Goal: Task Accomplishment & Management: Complete application form

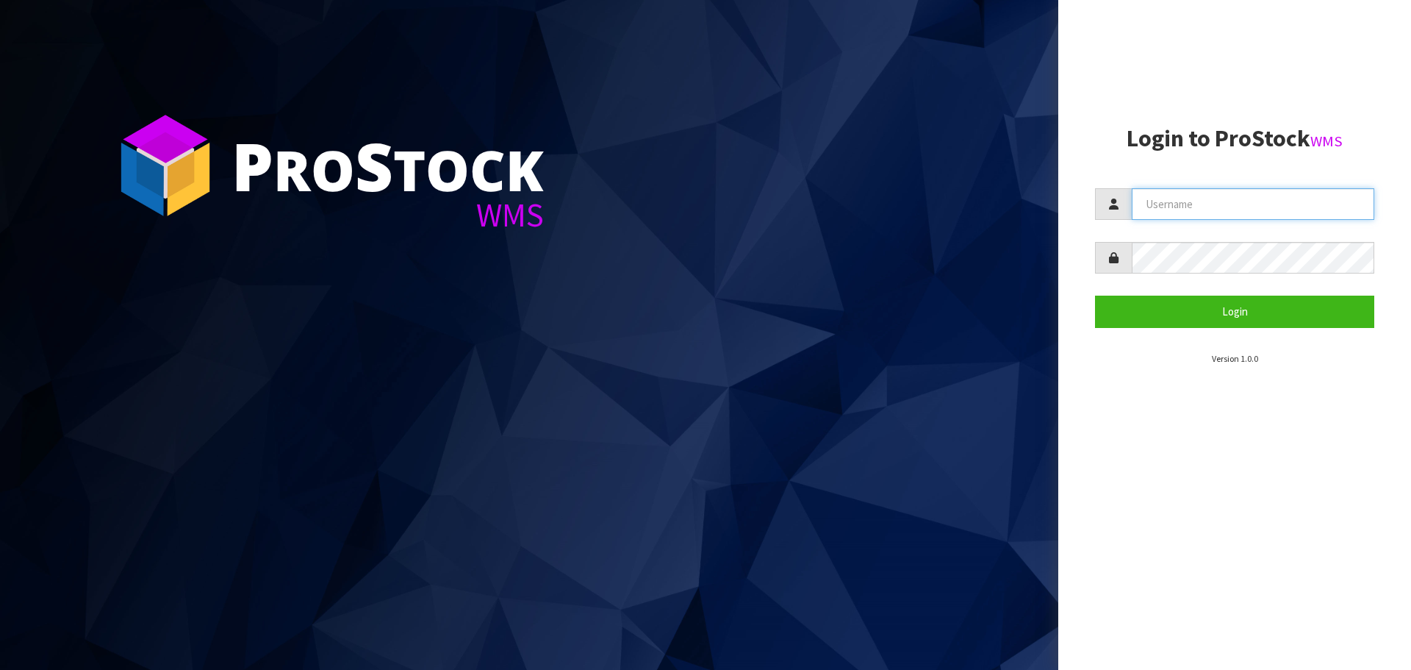
drag, startPoint x: 1223, startPoint y: 201, endPoint x: 1215, endPoint y: 217, distance: 17.4
click at [1223, 201] on input "text" at bounding box center [1253, 204] width 243 height 32
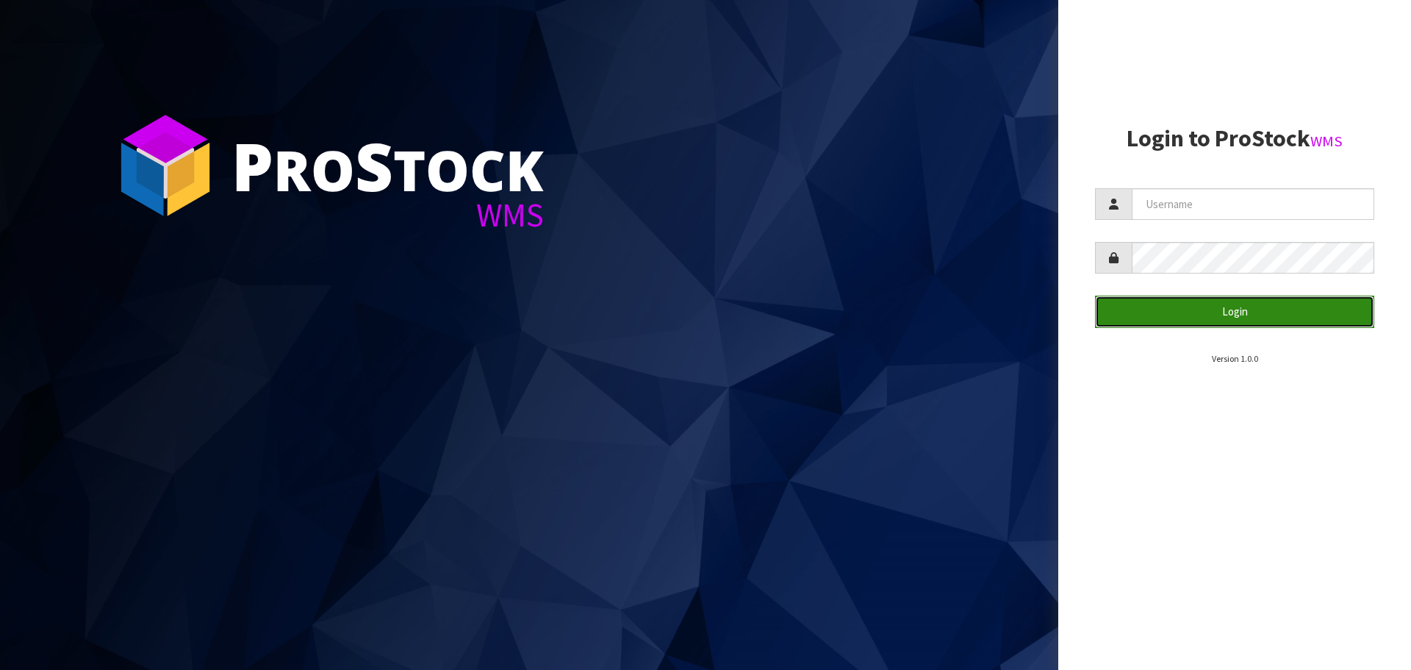
click at [1245, 321] on button "Login" at bounding box center [1234, 312] width 279 height 32
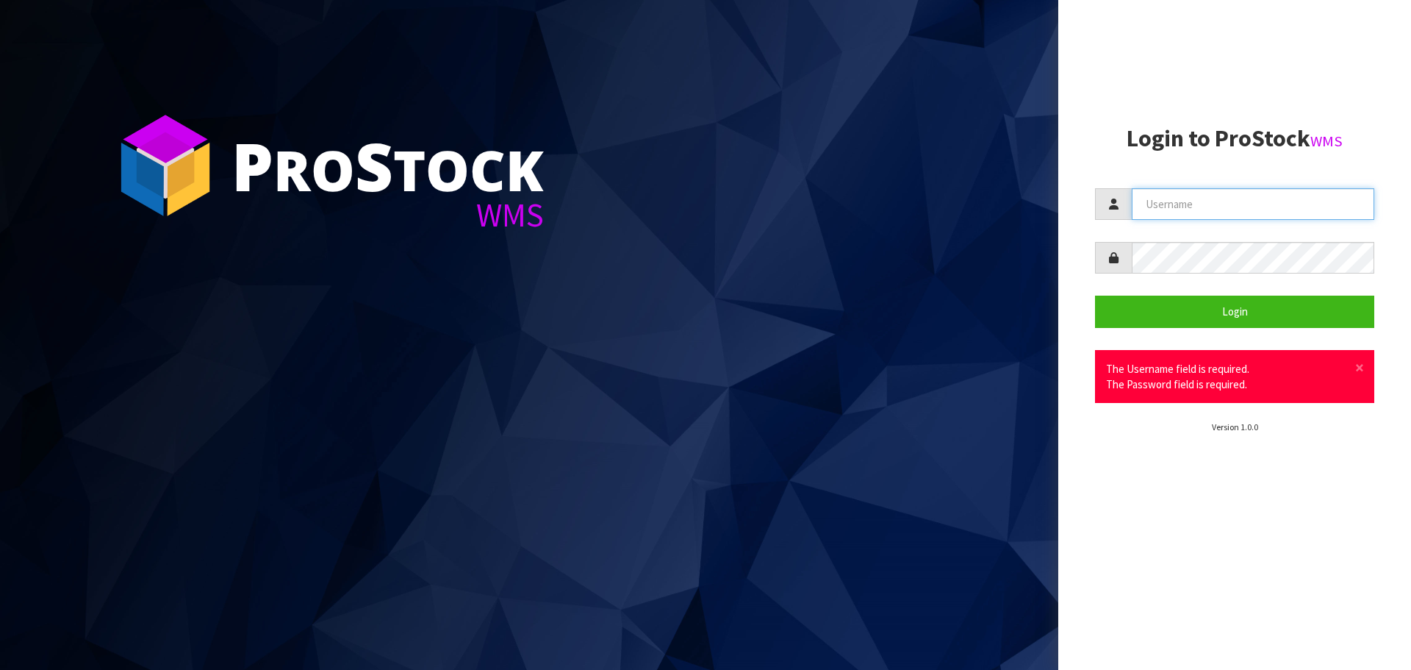
click at [1220, 215] on input "text" at bounding box center [1253, 204] width 243 height 32
type input "[PERSON_NAME][EMAIL_ADDRESS][DOMAIN_NAME]"
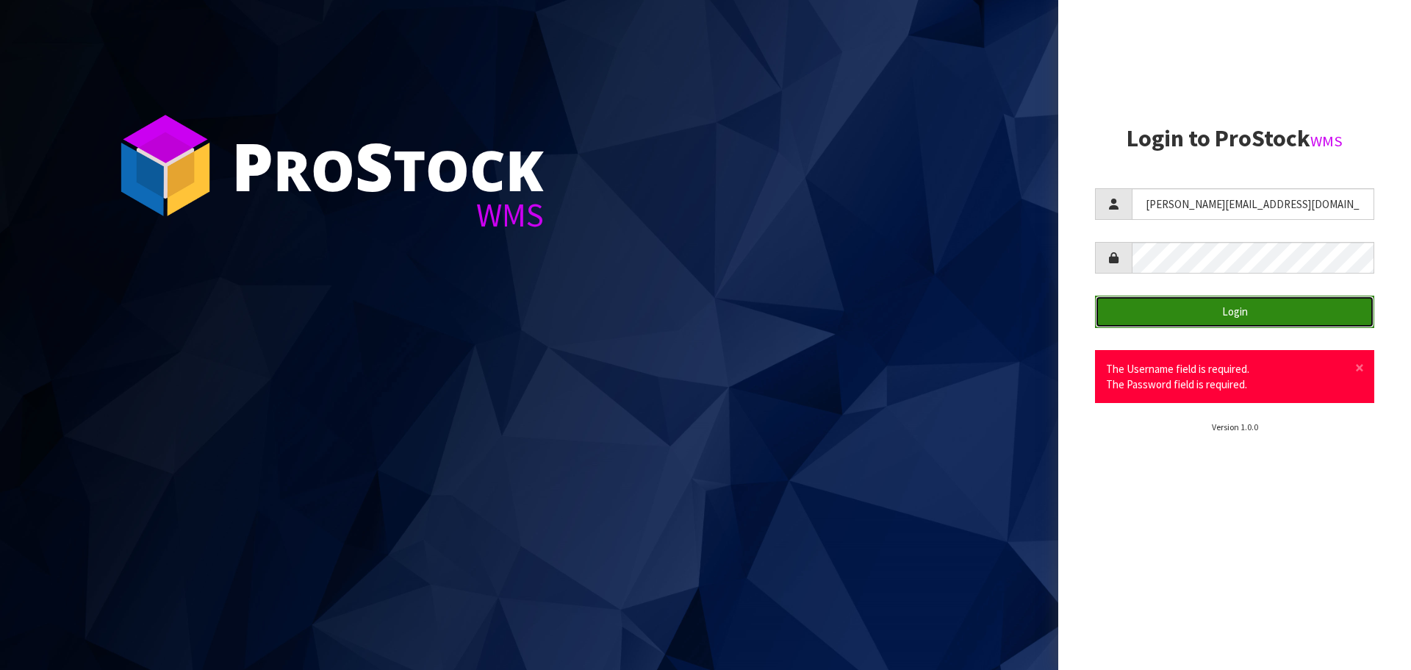
click at [1230, 314] on button "Login" at bounding box center [1234, 312] width 279 height 32
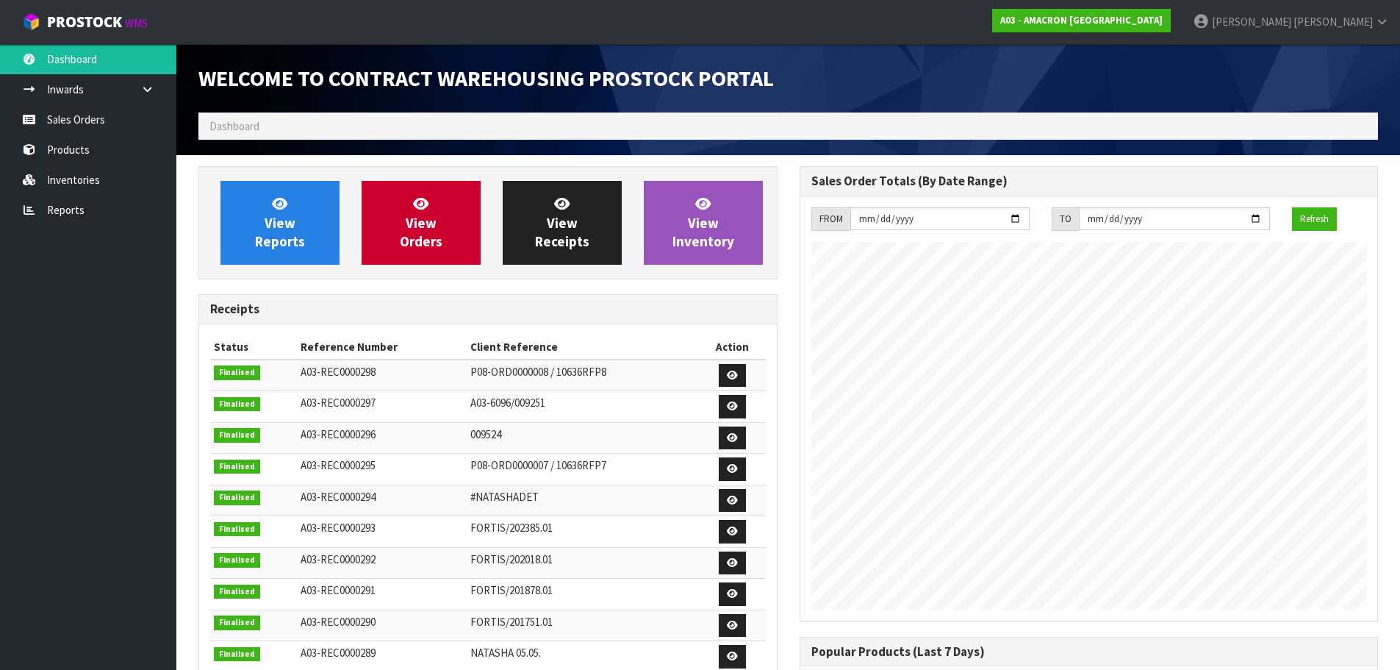
scroll to position [673, 601]
click at [92, 124] on link "Sales Orders" at bounding box center [88, 119] width 176 height 30
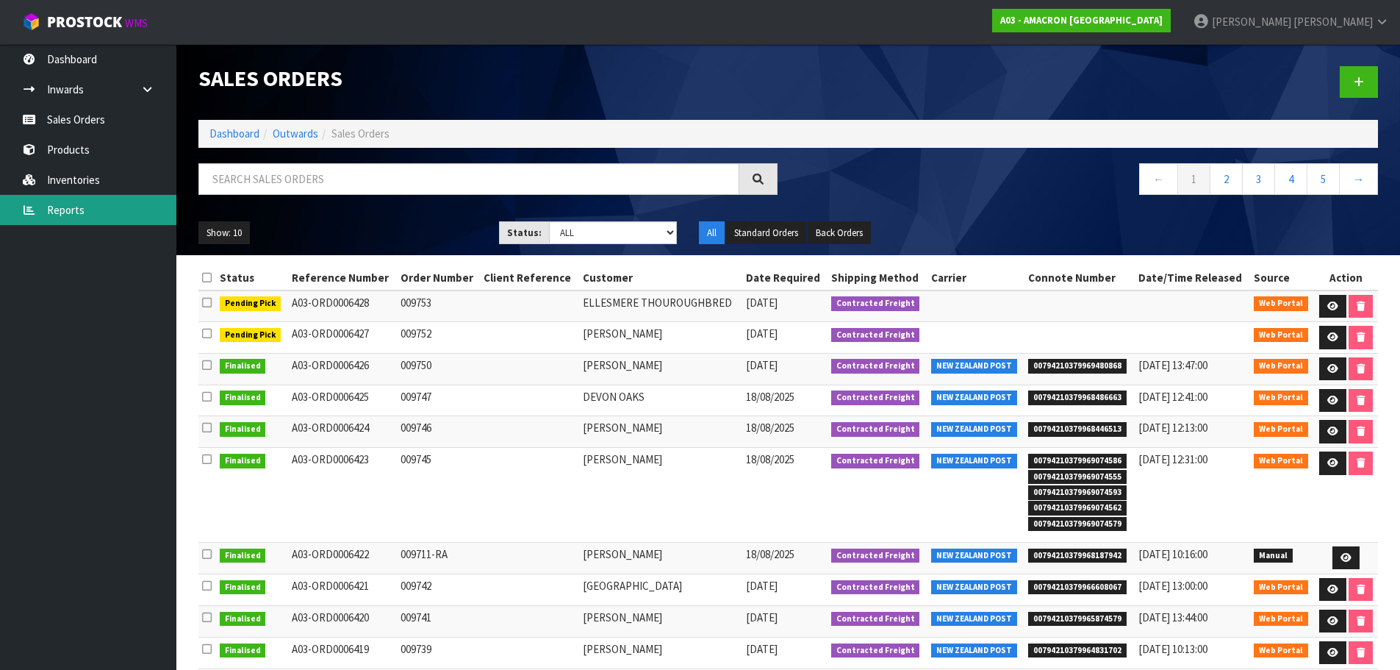
click at [61, 212] on link "Reports" at bounding box center [88, 210] width 176 height 30
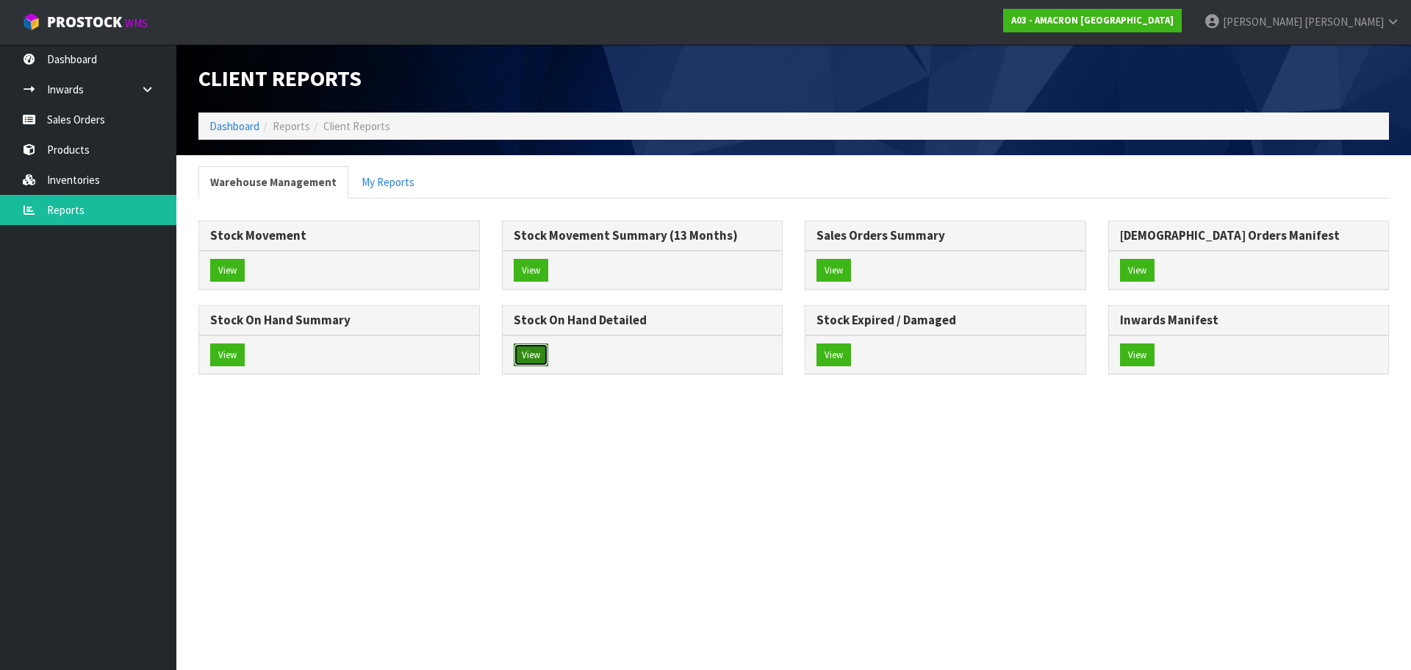
click at [521, 363] on button "View" at bounding box center [531, 355] width 35 height 24
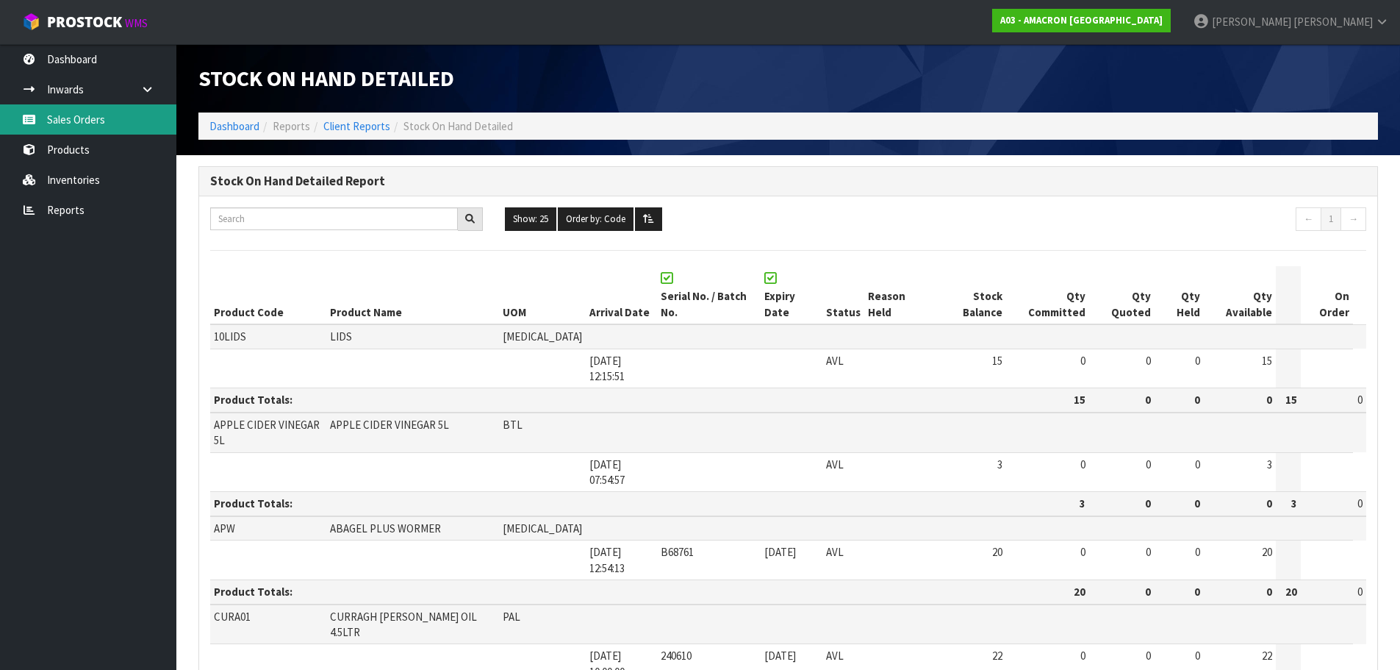
click at [76, 112] on link "Sales Orders" at bounding box center [88, 119] width 176 height 30
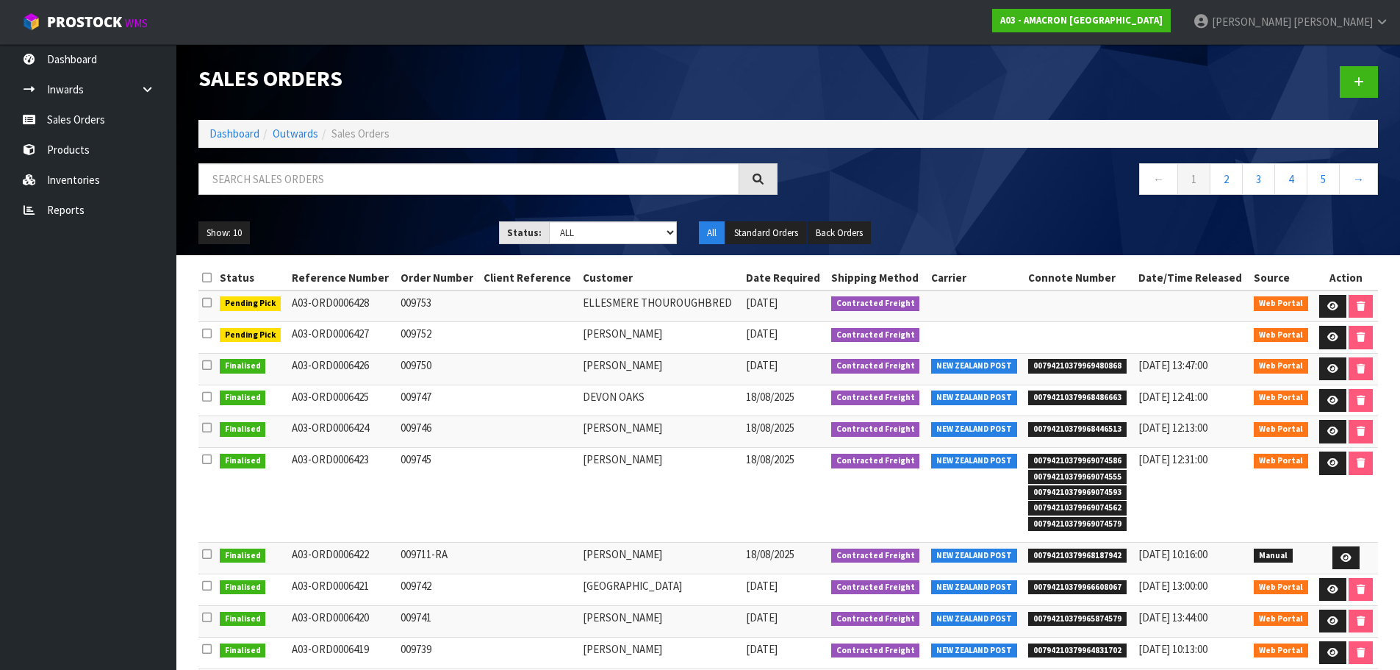
click at [1381, 85] on div at bounding box center [1089, 82] width 601 height 76
click at [1345, 85] on link at bounding box center [1359, 82] width 38 height 32
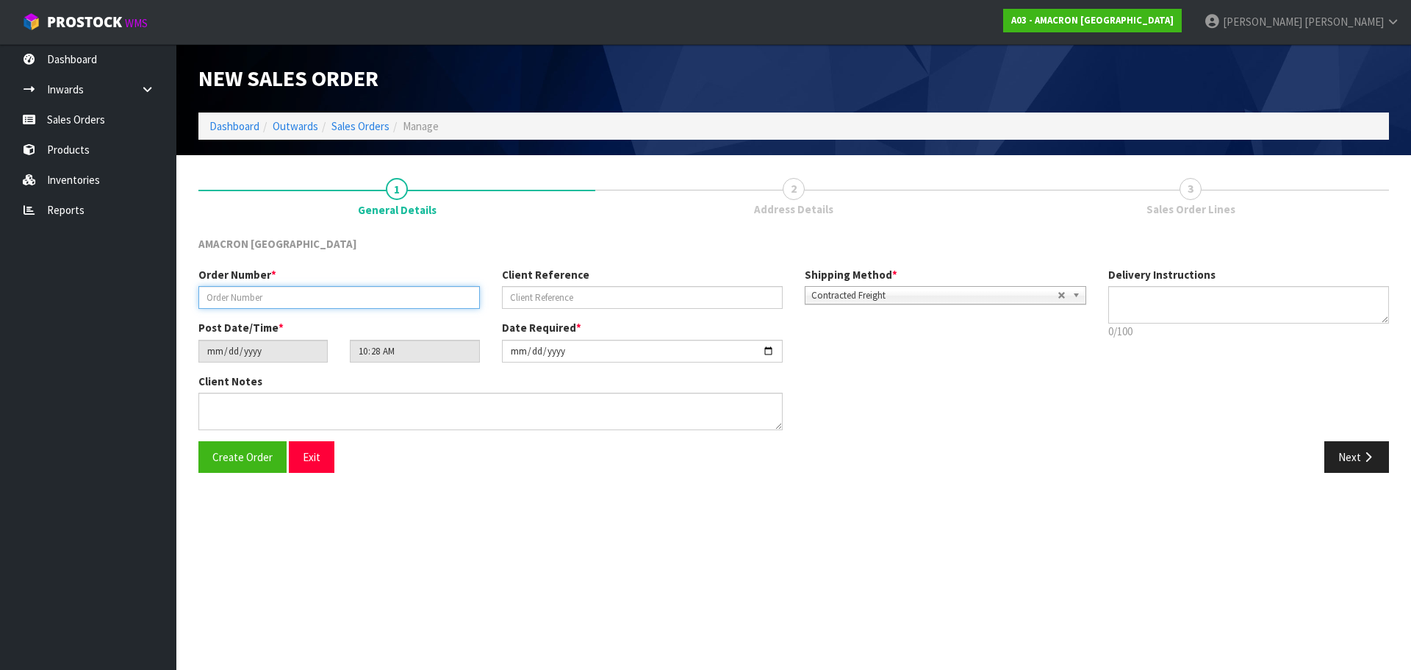
click at [273, 298] on input "text" at bounding box center [339, 297] width 282 height 23
type input "009754"
click at [1357, 463] on button "Next" at bounding box center [1357, 457] width 65 height 32
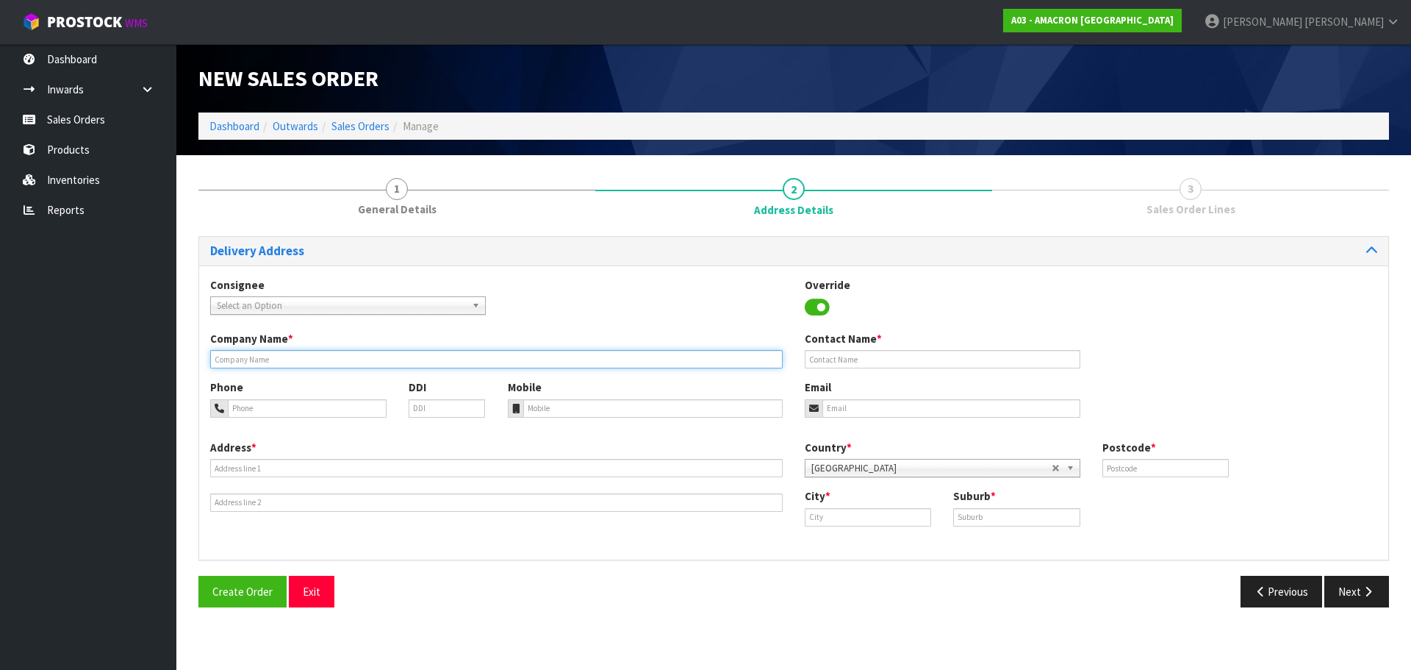
drag, startPoint x: 271, startPoint y: 363, endPoint x: 431, endPoint y: 351, distance: 160.0
click at [272, 362] on input "text" at bounding box center [496, 359] width 573 height 18
click at [386, 362] on input "text" at bounding box center [496, 359] width 573 height 18
paste input "[PERSON_NAME]"
type input "[PERSON_NAME]"
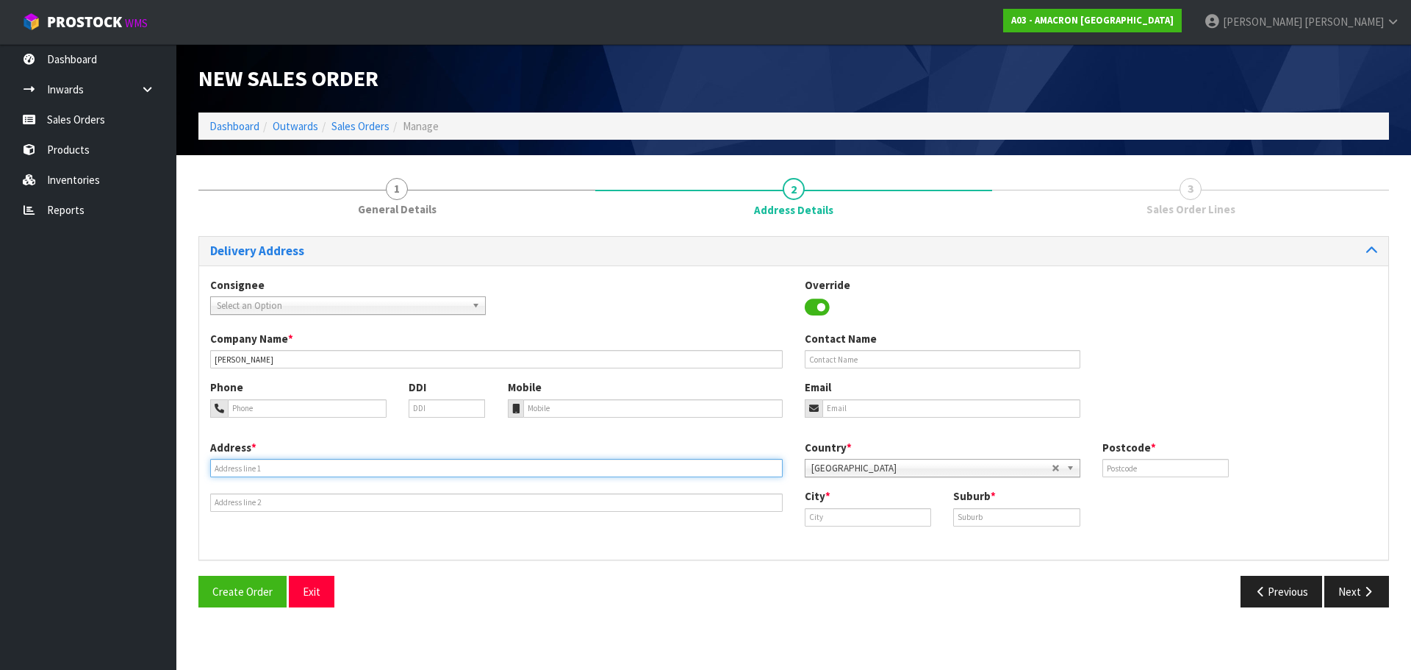
click at [323, 468] on input "text" at bounding box center [496, 468] width 573 height 18
paste input "[STREET_ADDRESS]"
type input "[STREET_ADDRESS]"
click at [850, 508] on input "text" at bounding box center [868, 517] width 126 height 18
paste input "[GEOGRAPHIC_DATA]"
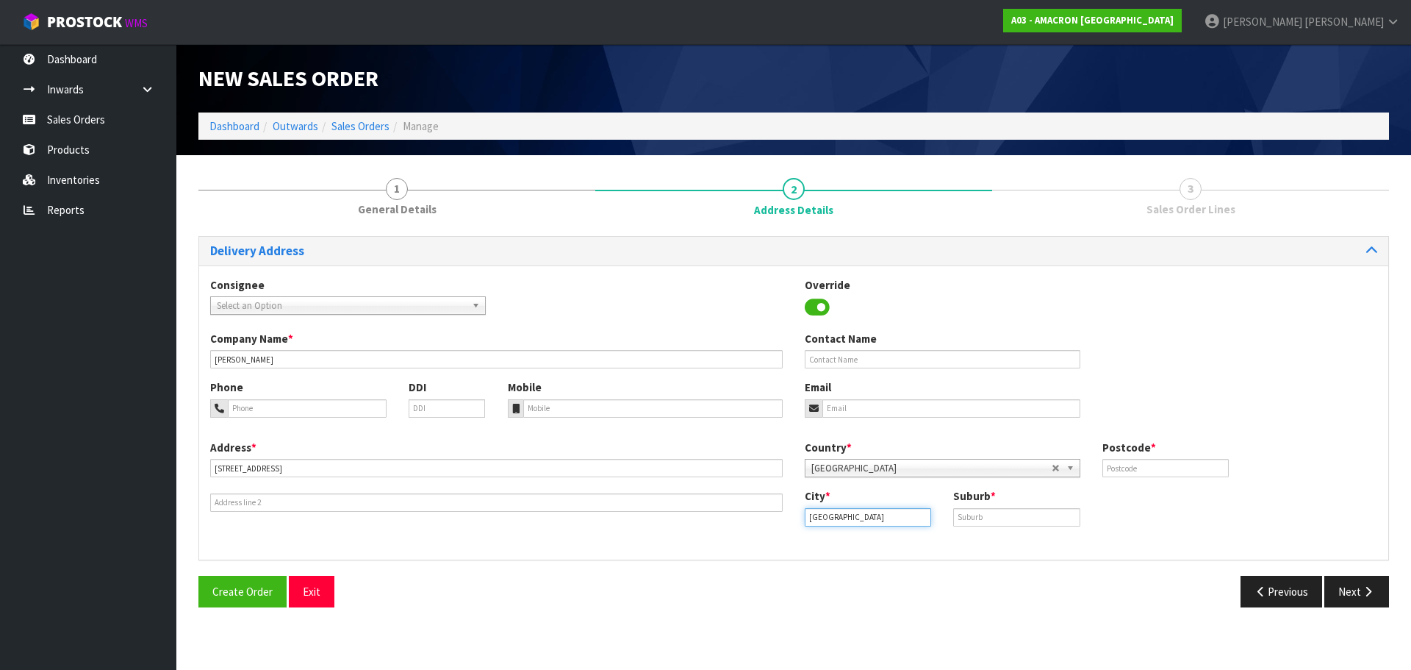
type input "[GEOGRAPHIC_DATA]"
drag, startPoint x: 969, startPoint y: 509, endPoint x: 984, endPoint y: 515, distance: 16.8
click at [977, 512] on input "text" at bounding box center [1016, 517] width 126 height 18
paste input "[GEOGRAPHIC_DATA]"
type input "[GEOGRAPHIC_DATA]"
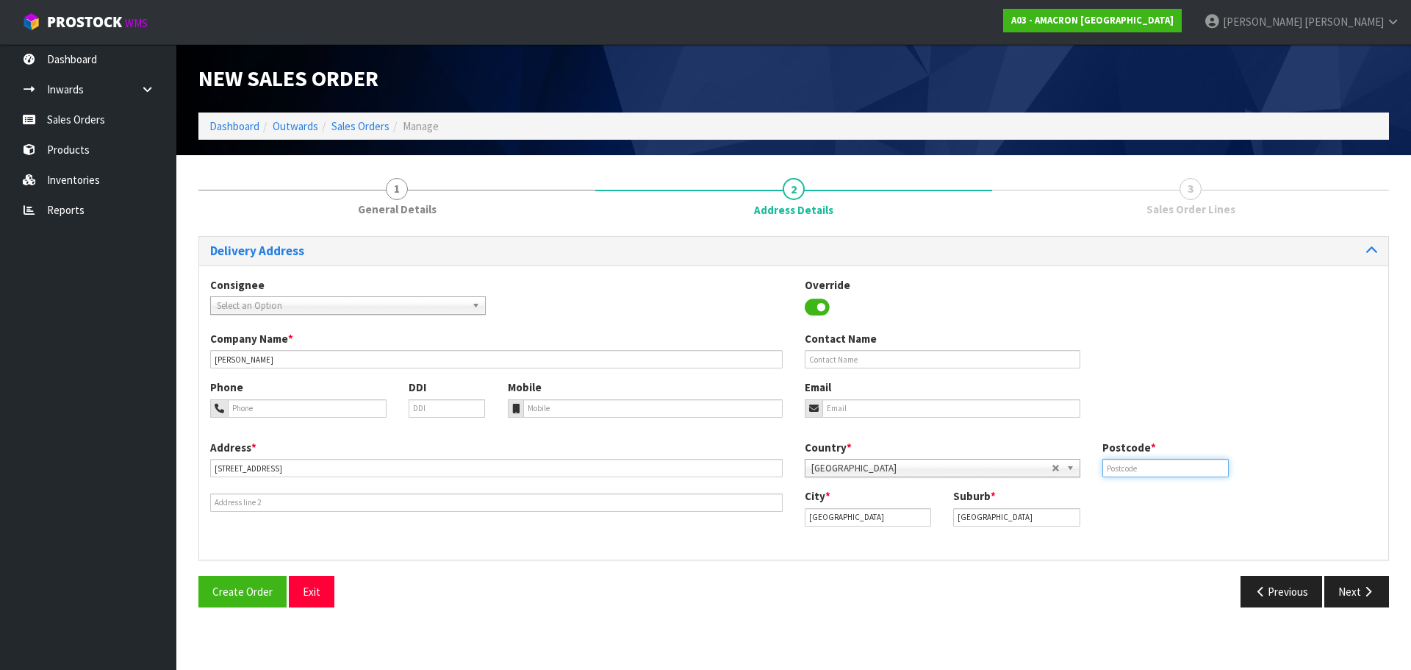
click at [1181, 461] on input "text" at bounding box center [1166, 468] width 126 height 18
type input "2582"
click at [303, 387] on div "Phone" at bounding box center [298, 397] width 198 height 37
drag, startPoint x: 299, startPoint y: 401, endPoint x: 309, endPoint y: 413, distance: 16.2
click at [299, 401] on input "tel" at bounding box center [307, 408] width 159 height 18
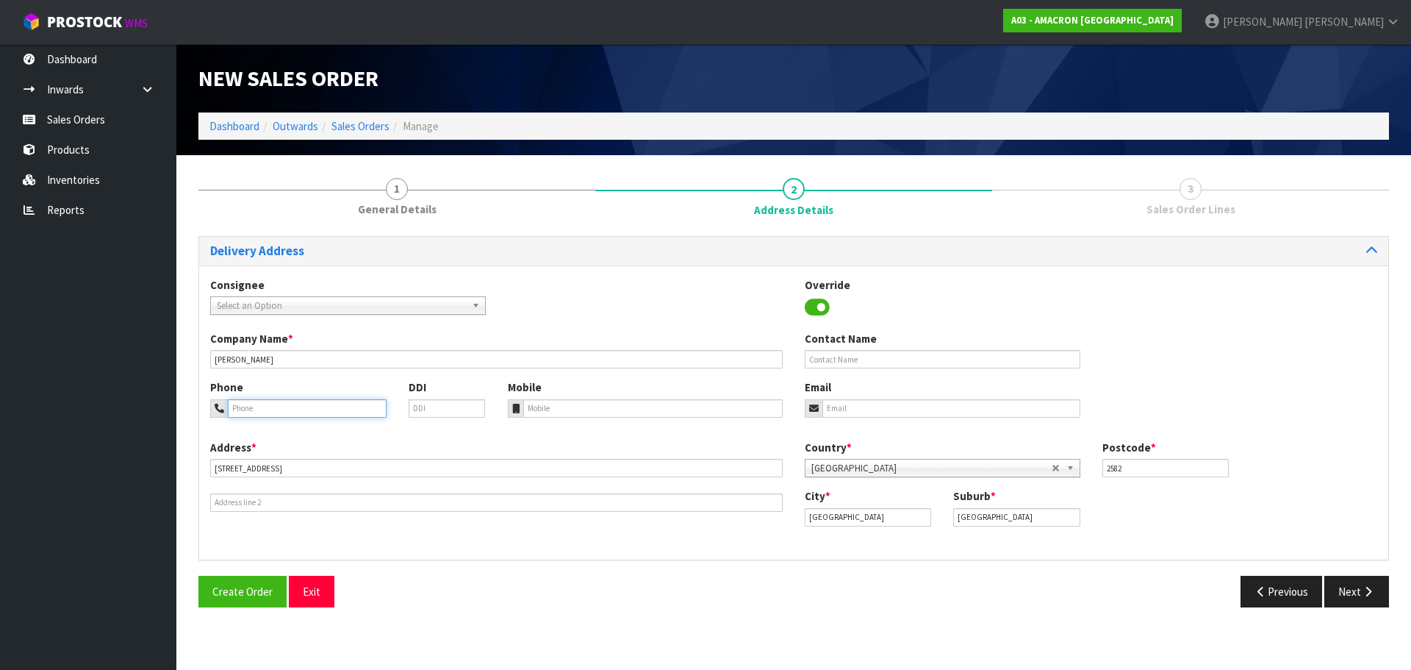
click at [254, 410] on input "tel" at bounding box center [307, 408] width 159 height 18
paste input "+ [PHONE_NUMBER]"
type input "+ [PHONE_NUMBER]"
click at [555, 420] on div "Phone + [PHONE_NUMBER] DDI Mobile Email" at bounding box center [793, 409] width 1189 height 60
click at [565, 408] on input "tel" at bounding box center [653, 408] width 260 height 18
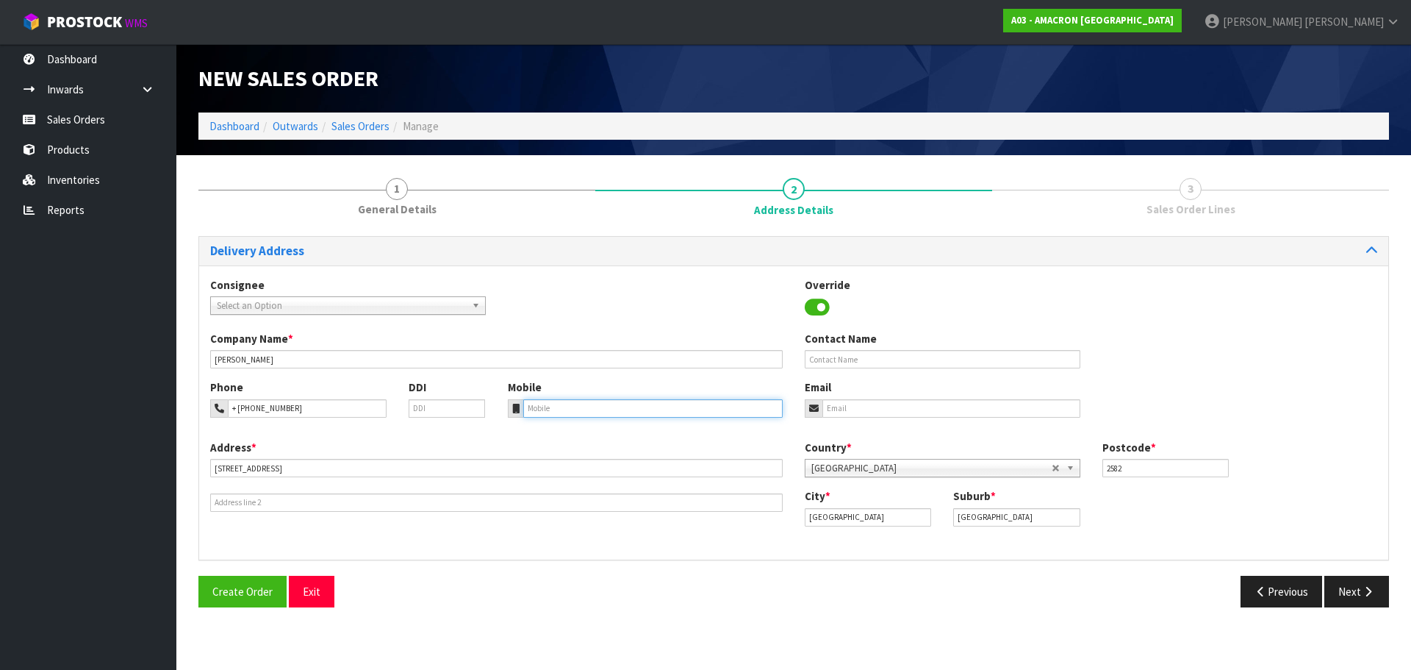
paste input "+ [PHONE_NUMBER]"
type input "+ [PHONE_NUMBER]"
click at [1377, 593] on button "Next" at bounding box center [1357, 592] width 65 height 32
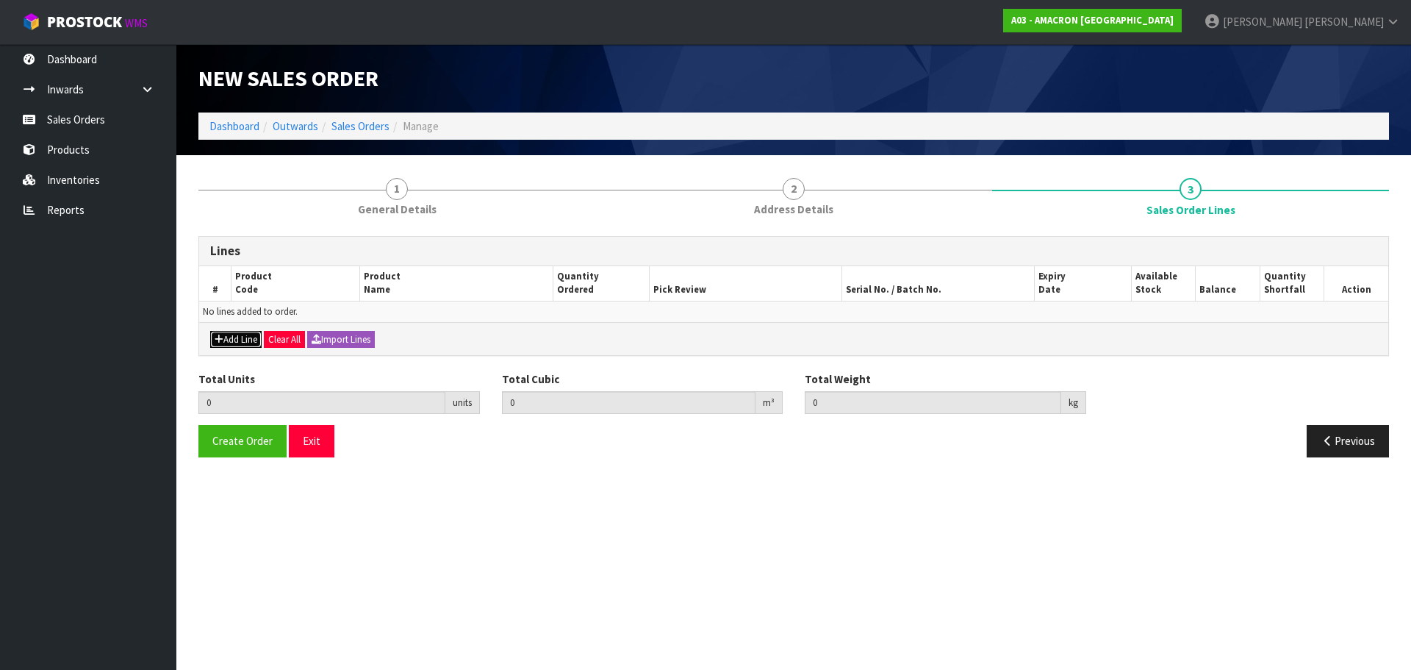
click at [230, 337] on button "Add Line" at bounding box center [235, 340] width 51 height 18
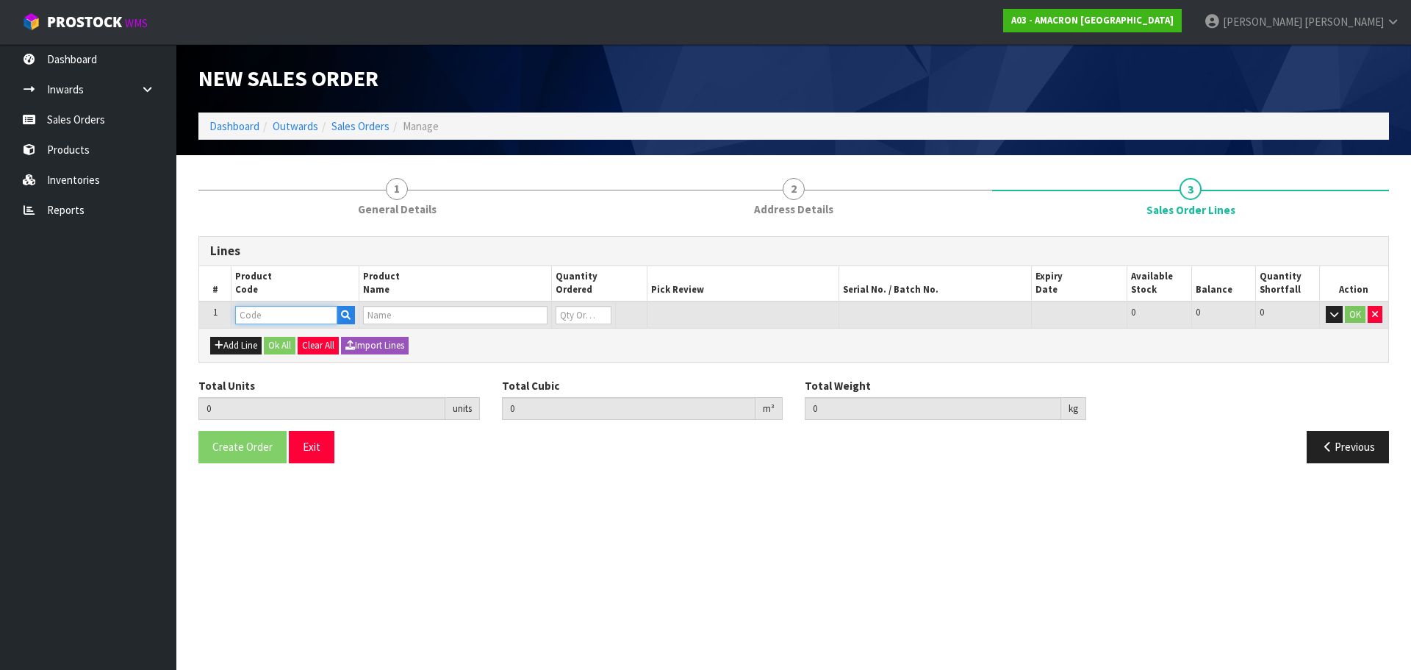
click at [286, 307] on input "text" at bounding box center [286, 315] width 102 height 18
type input "KUR"
click at [285, 355] on link "KUR 03" at bounding box center [294, 360] width 116 height 20
type input "KUR03"
type input "0.000000"
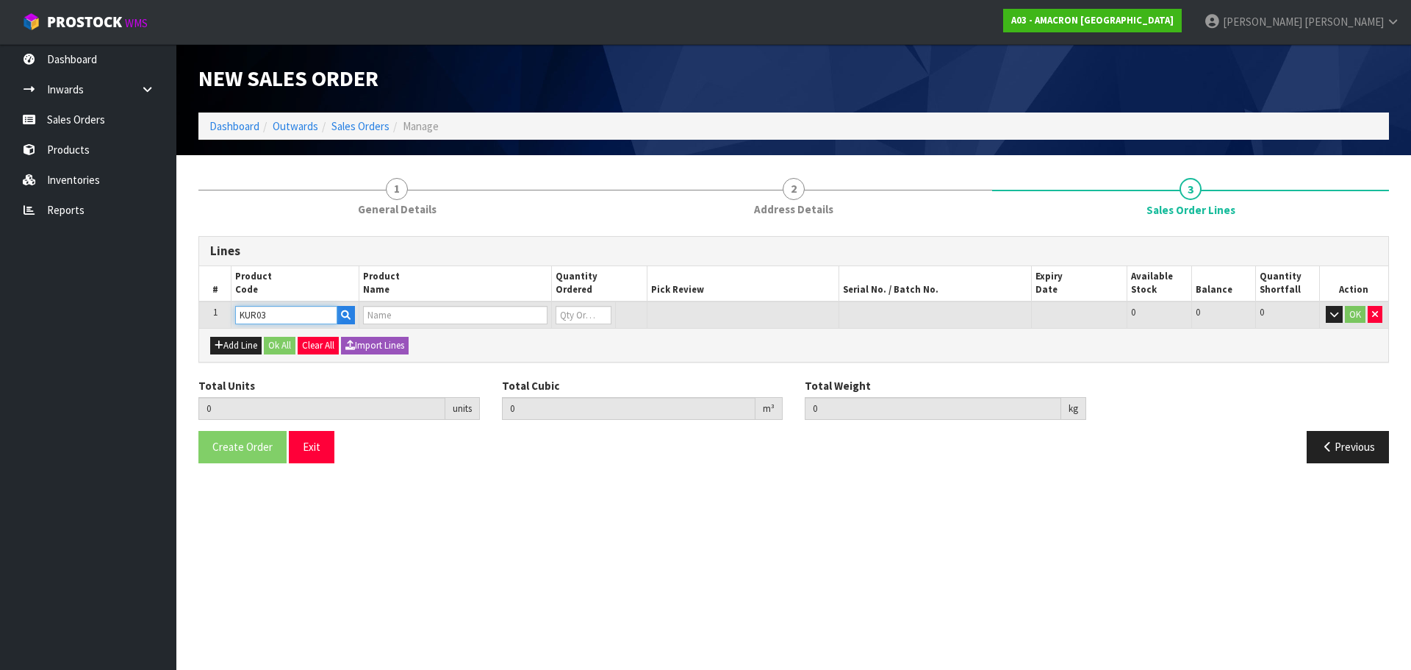
type input "0.000"
type input "KURASYN 360X 3.75LT"
type input "0"
click at [571, 318] on input "0" at bounding box center [584, 315] width 56 height 18
type input "0"
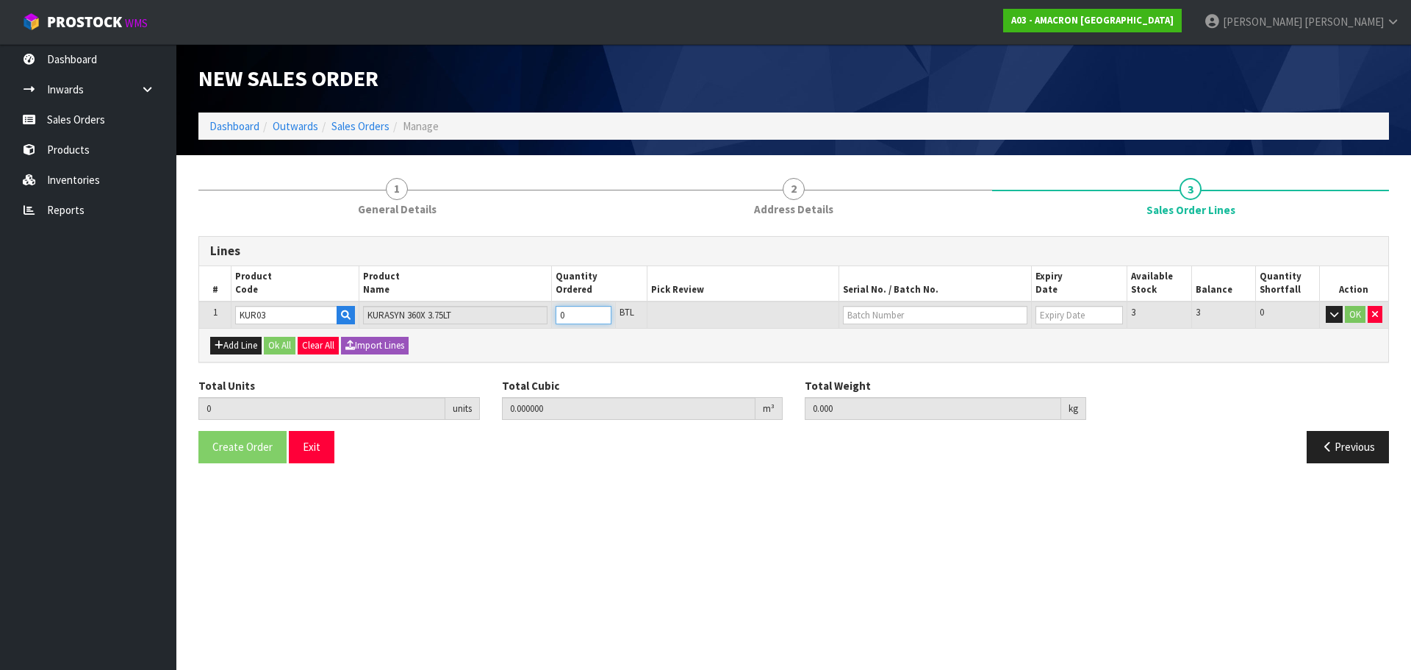
type input "0"
type input "1"
type input "0.008192"
type input "4.6"
type input "1"
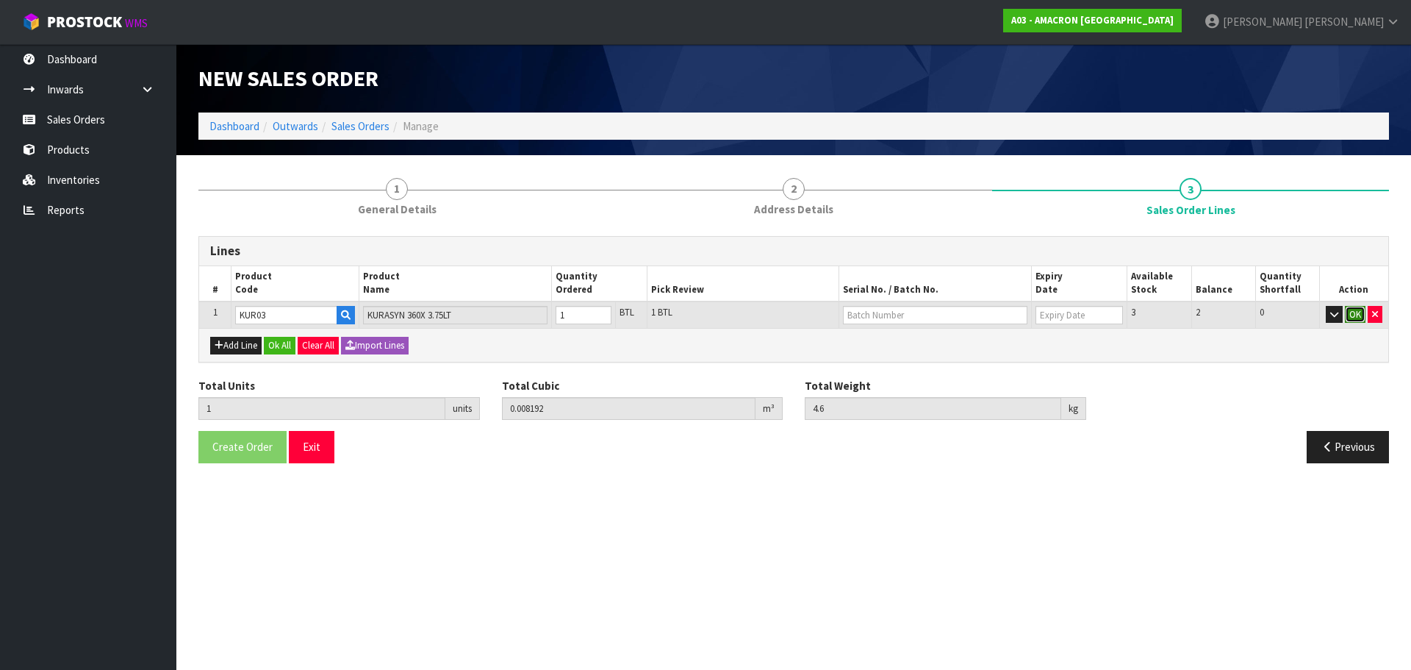
click at [1359, 312] on button "OK" at bounding box center [1355, 315] width 21 height 18
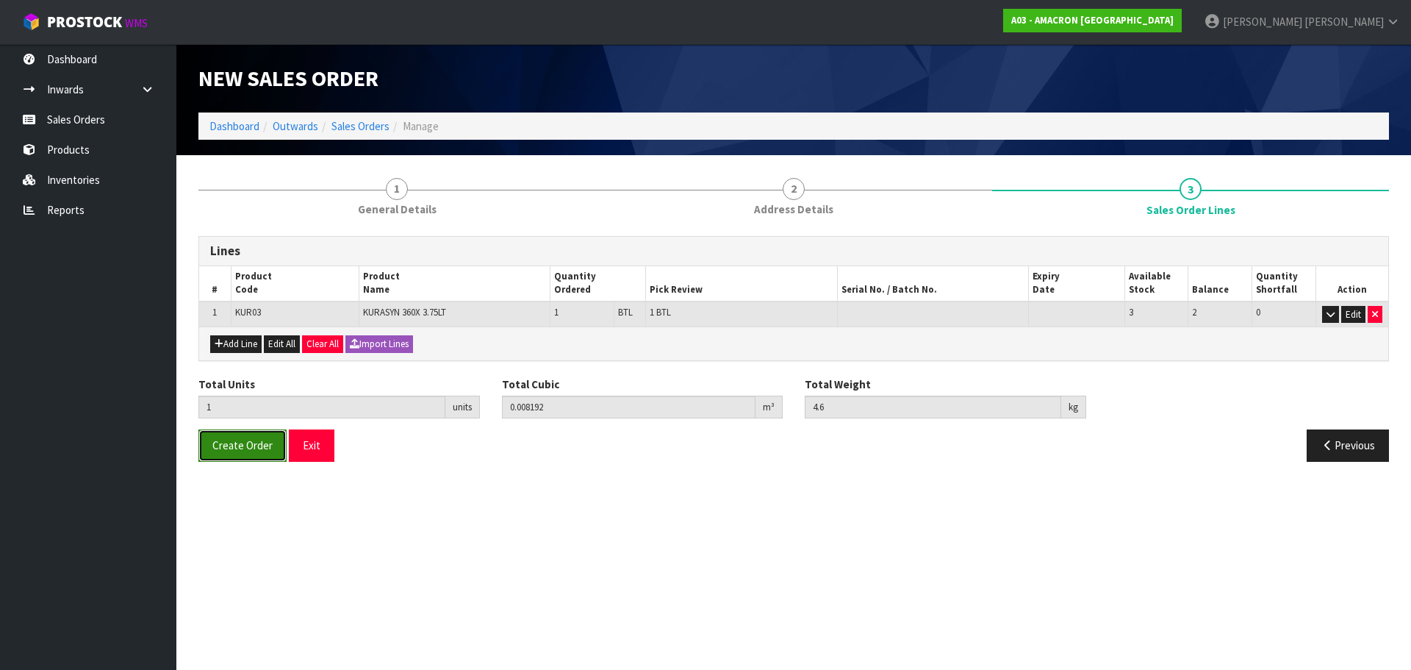
click at [216, 450] on span "Create Order" at bounding box center [242, 445] width 60 height 14
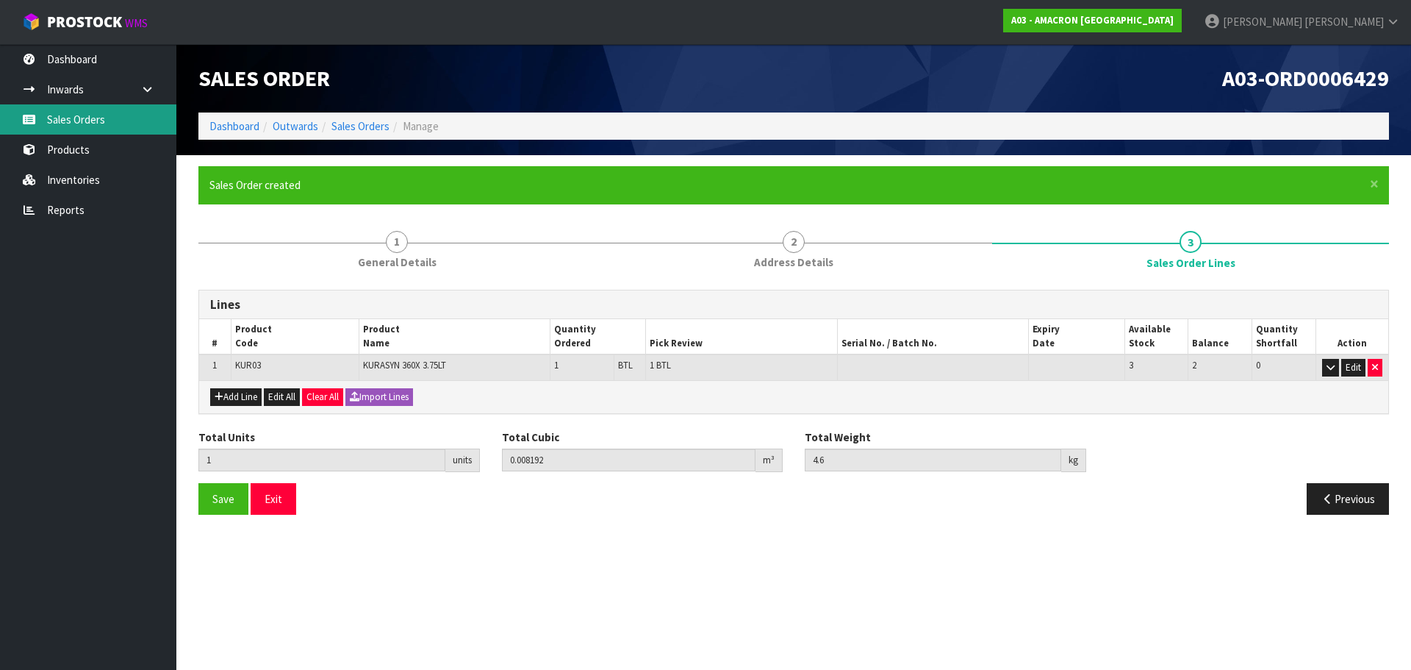
click at [108, 121] on link "Sales Orders" at bounding box center [88, 119] width 176 height 30
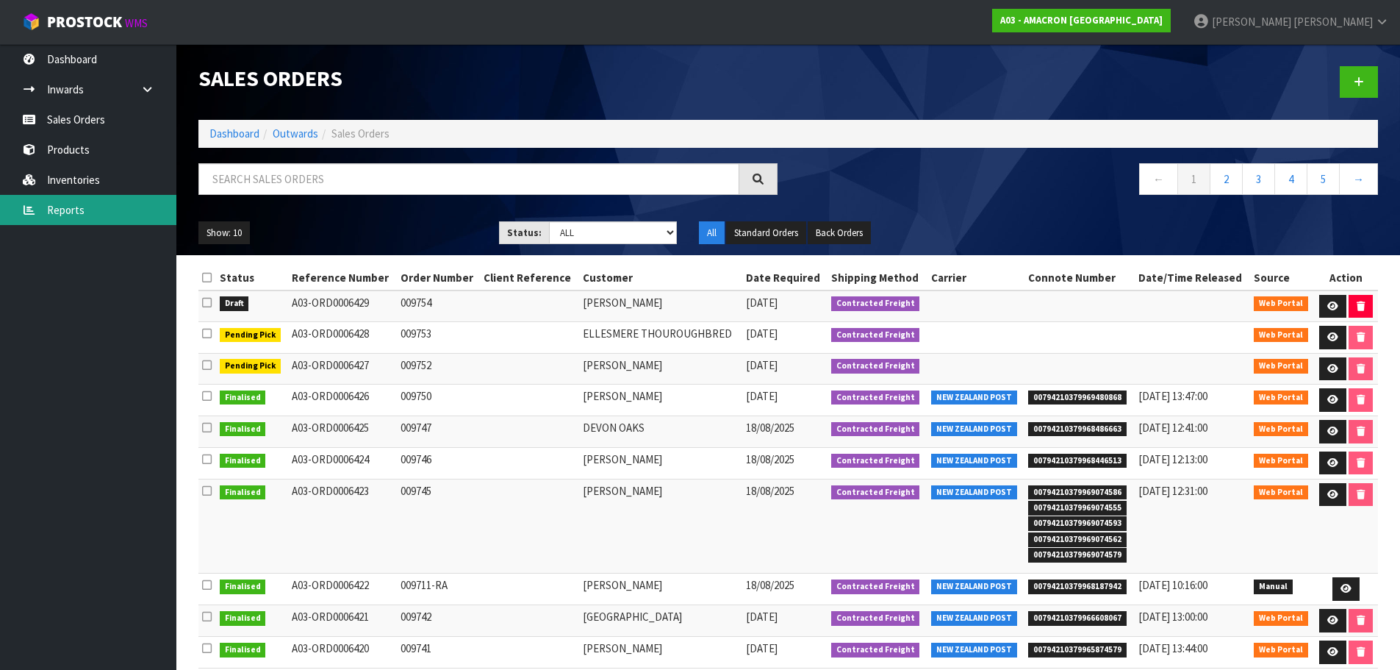
click at [74, 215] on link "Reports" at bounding box center [88, 210] width 176 height 30
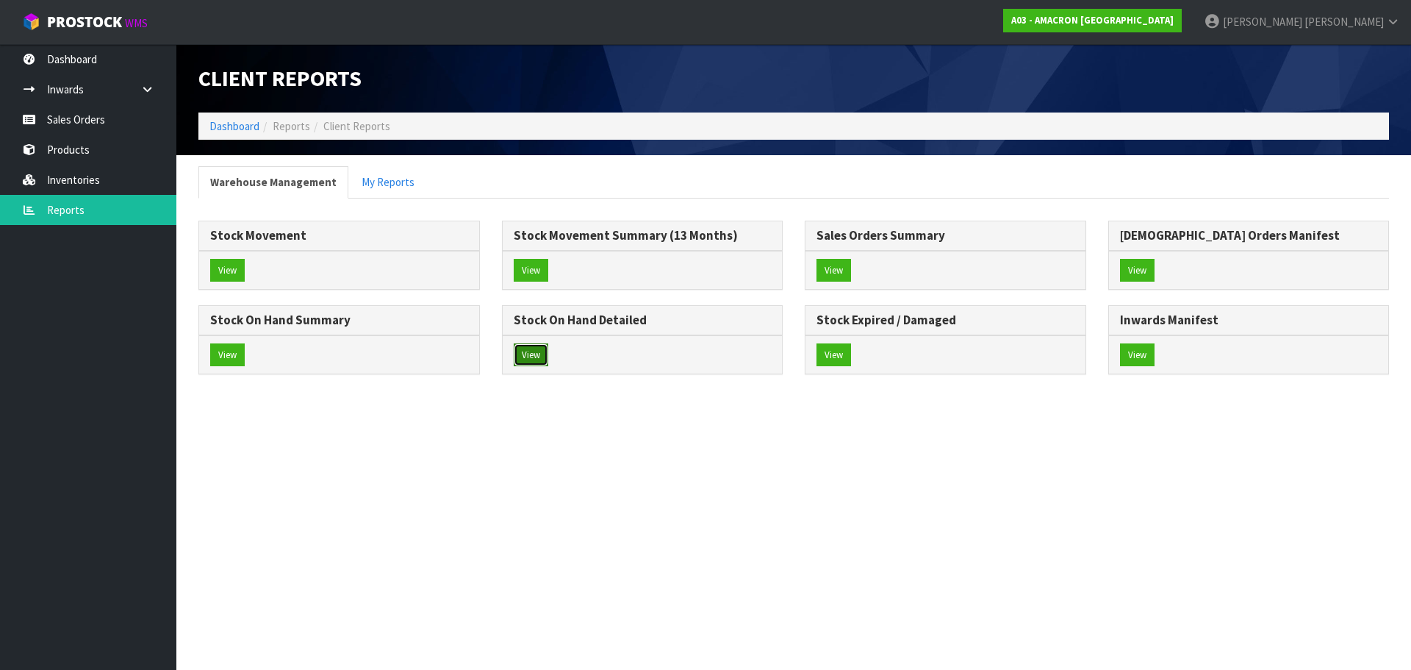
click at [535, 358] on button "View" at bounding box center [531, 355] width 35 height 24
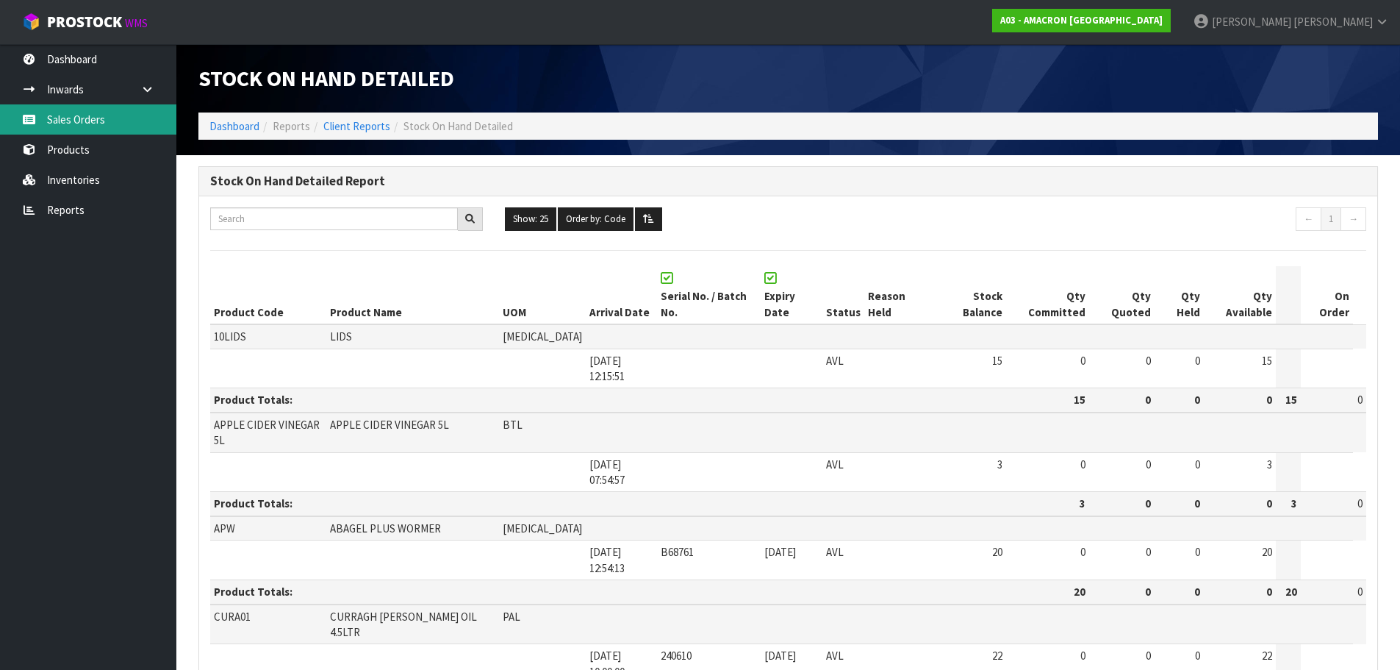
click at [118, 127] on link "Sales Orders" at bounding box center [88, 119] width 176 height 30
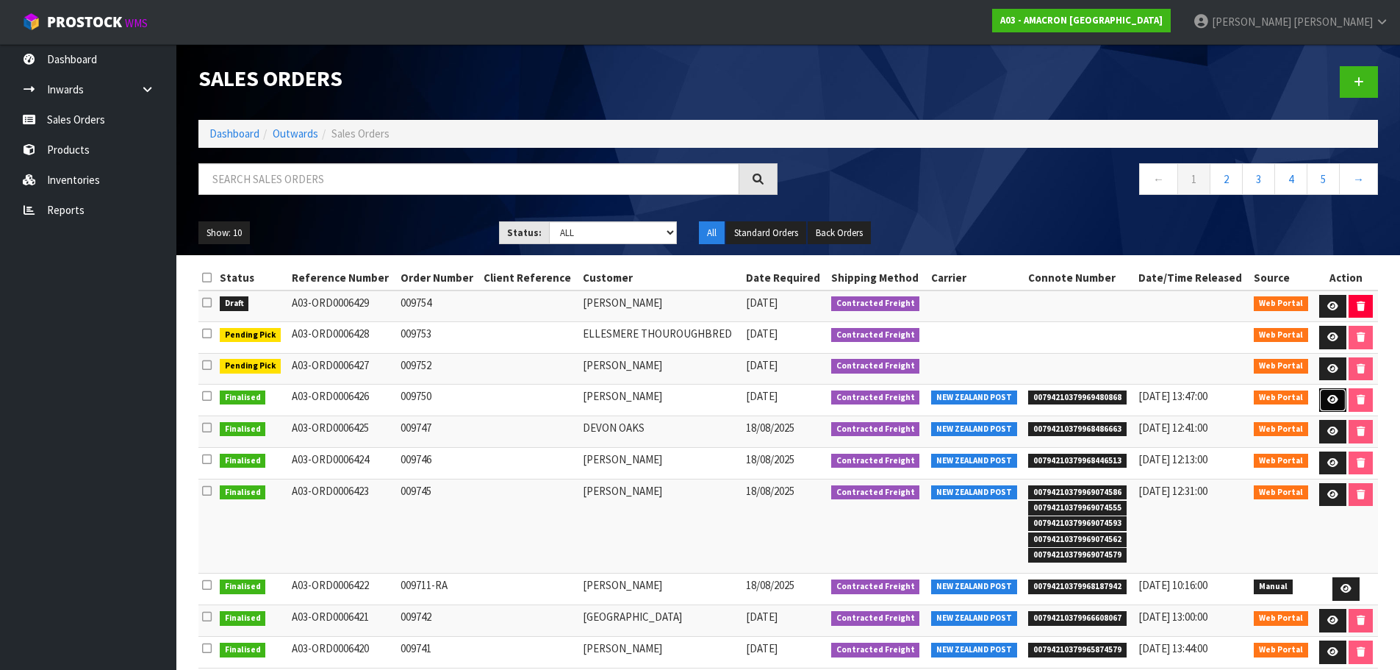
click at [1334, 399] on icon at bounding box center [1333, 400] width 11 height 10
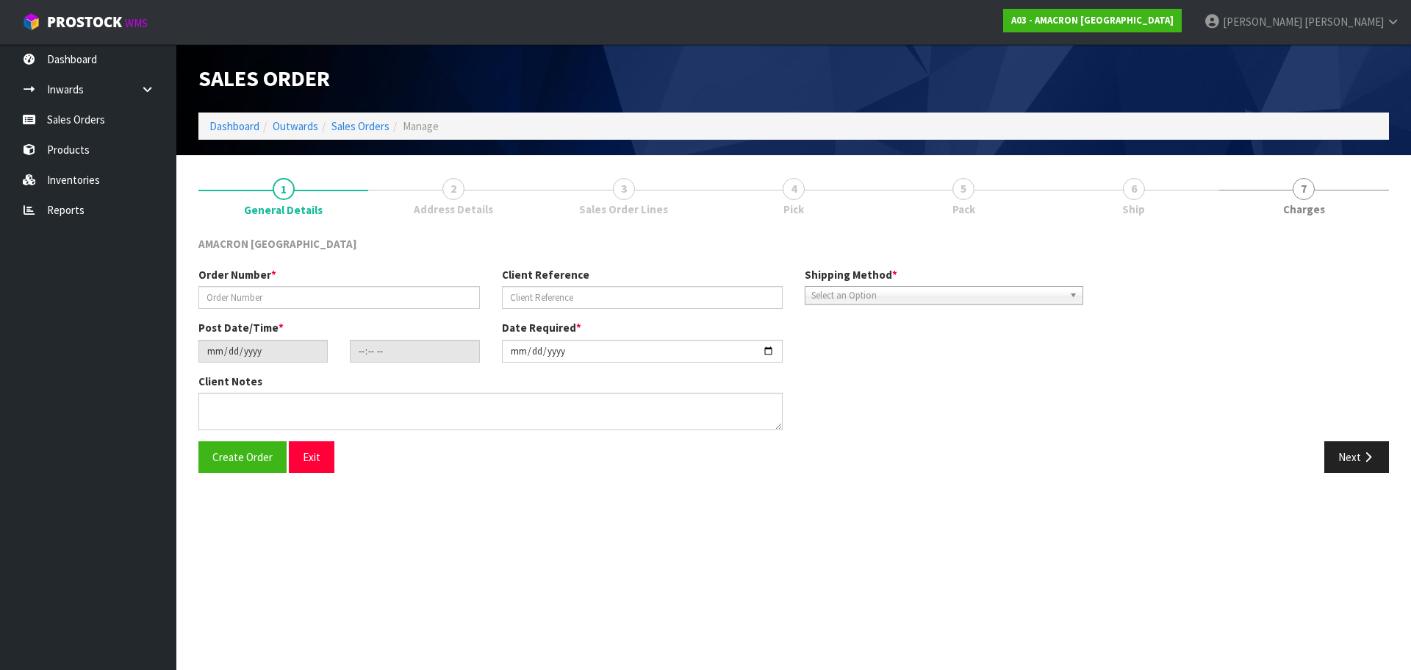
type input "009750"
type input "[DATE]"
type input "12:15:00.000"
type input "[DATE]"
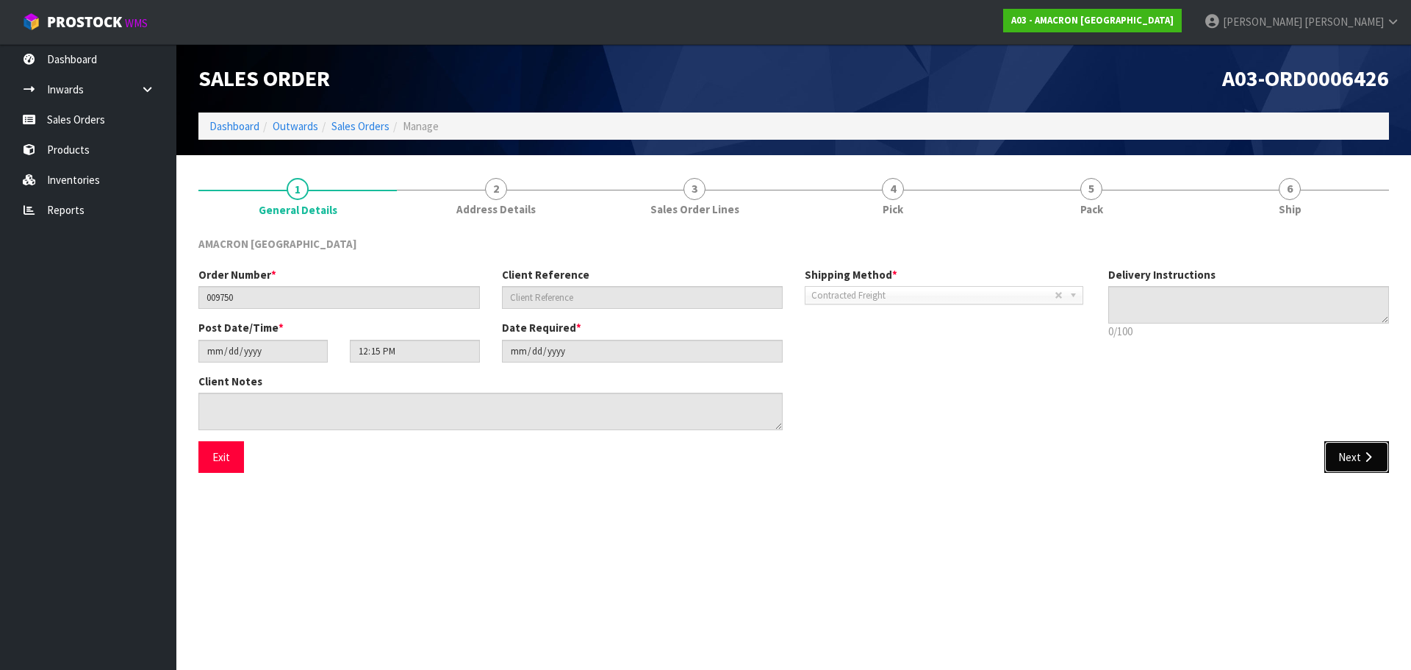
click at [1376, 464] on button "Next" at bounding box center [1357, 457] width 65 height 32
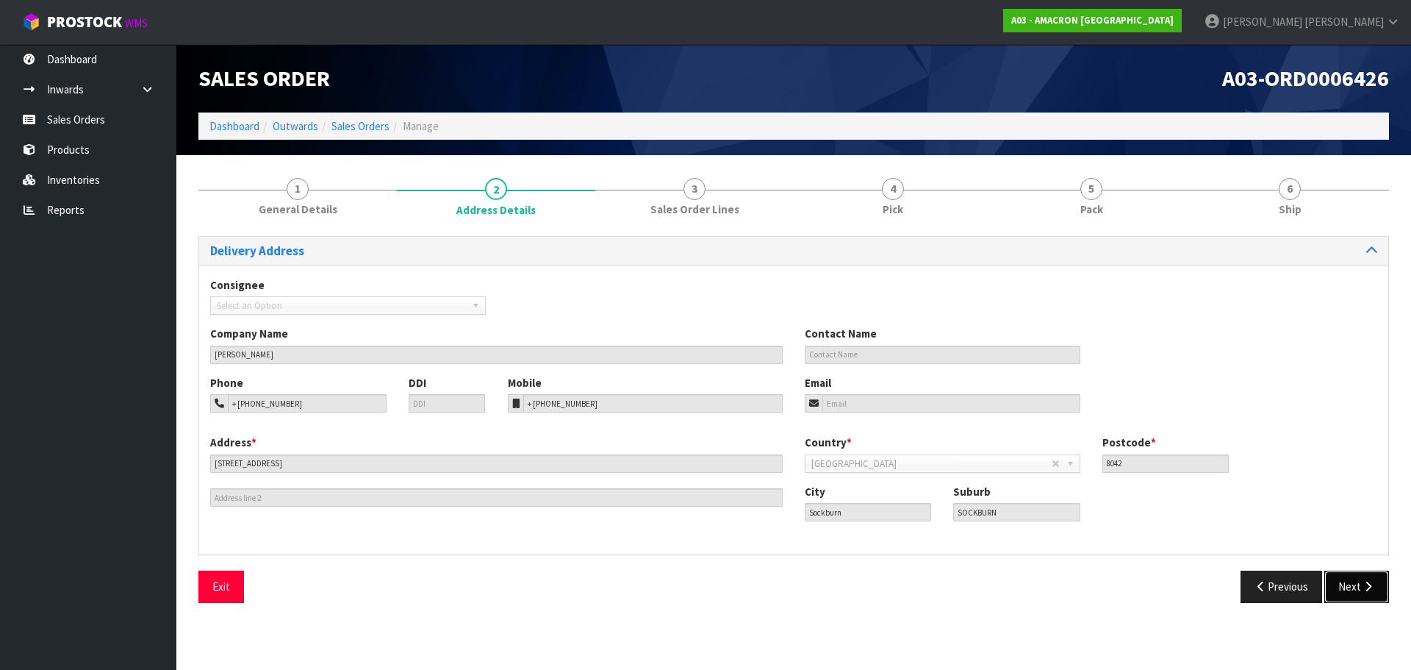
click at [1338, 576] on button "Next" at bounding box center [1357, 586] width 65 height 32
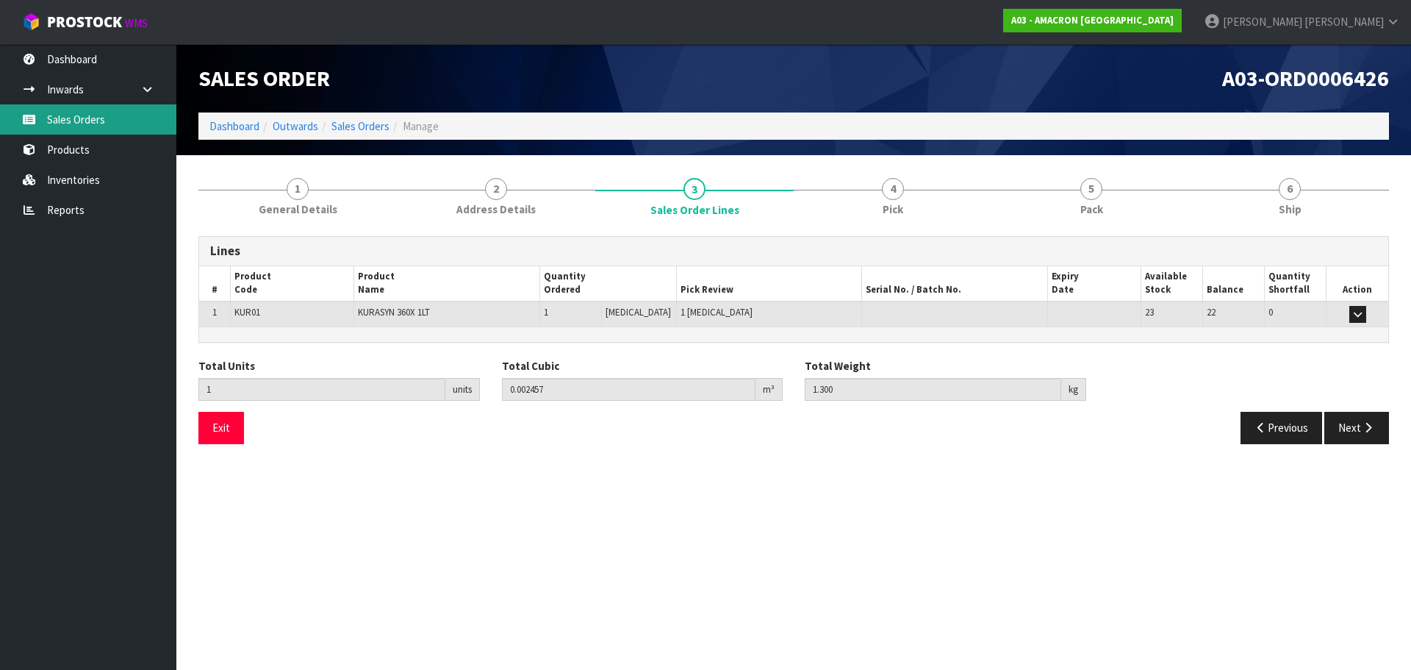
click at [65, 115] on link "Sales Orders" at bounding box center [88, 119] width 176 height 30
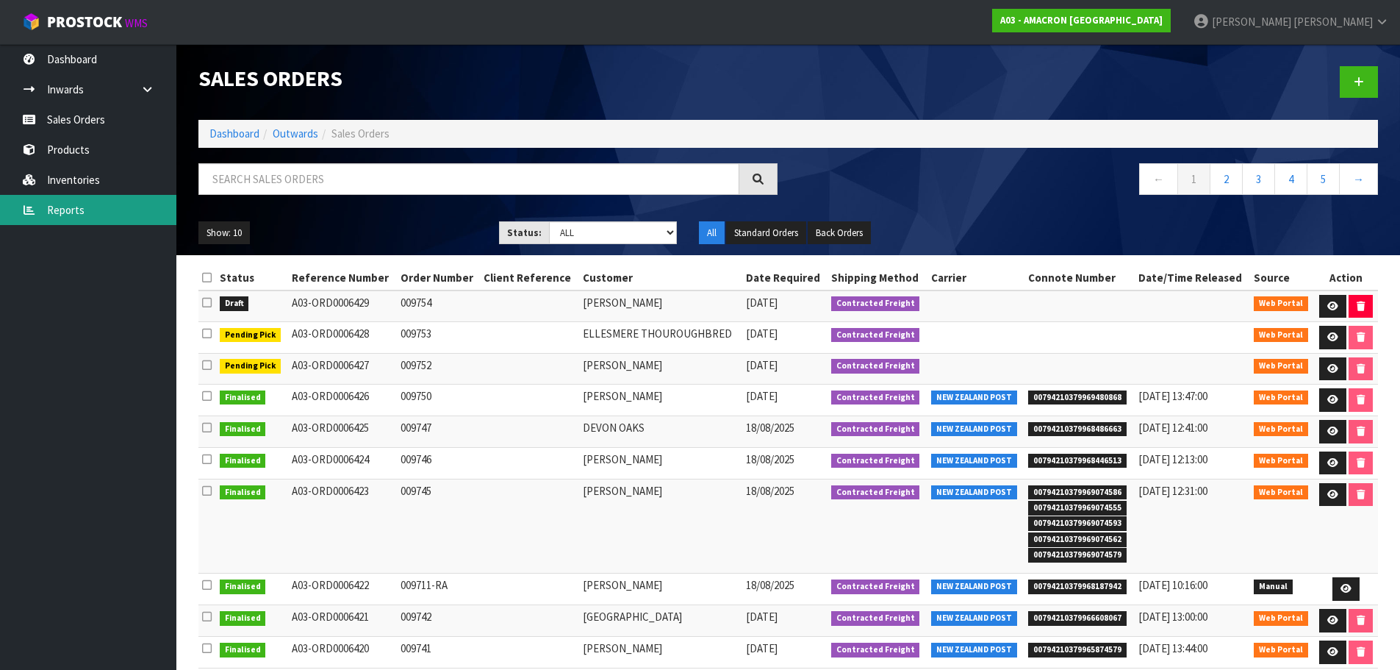
click at [74, 214] on link "Reports" at bounding box center [88, 210] width 176 height 30
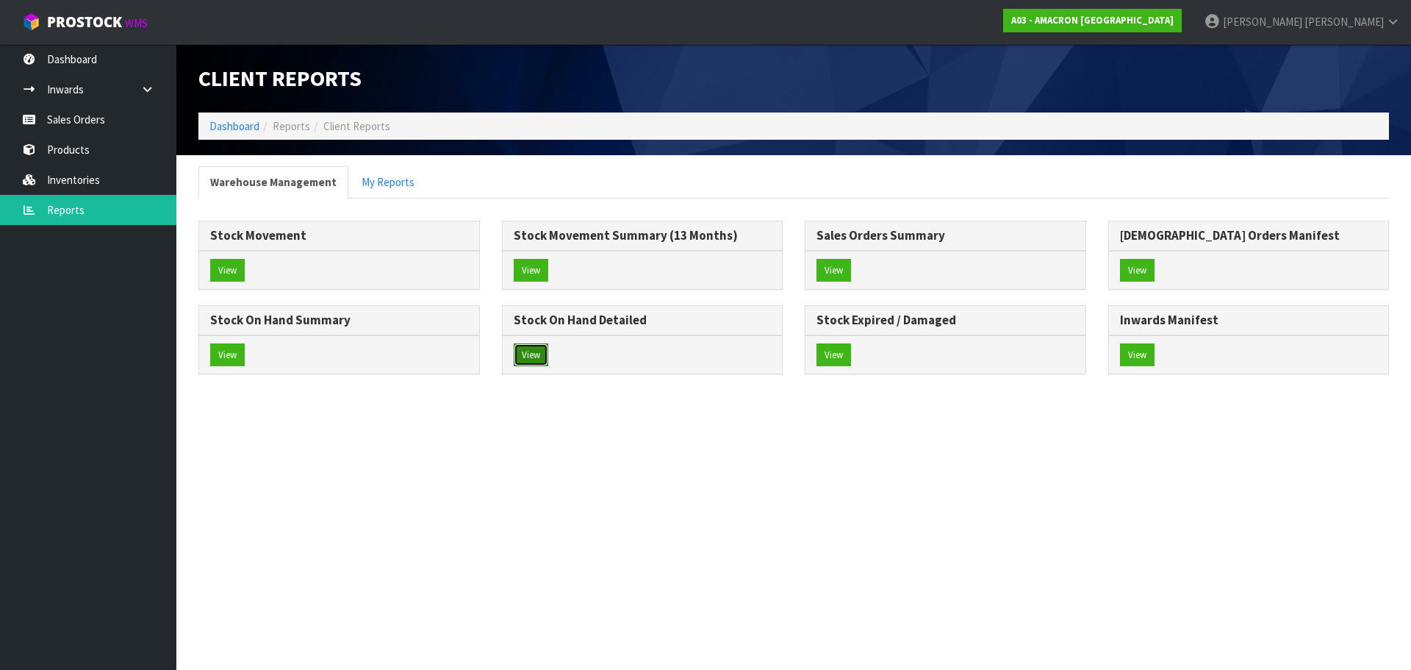
click at [532, 356] on button "View" at bounding box center [531, 355] width 35 height 24
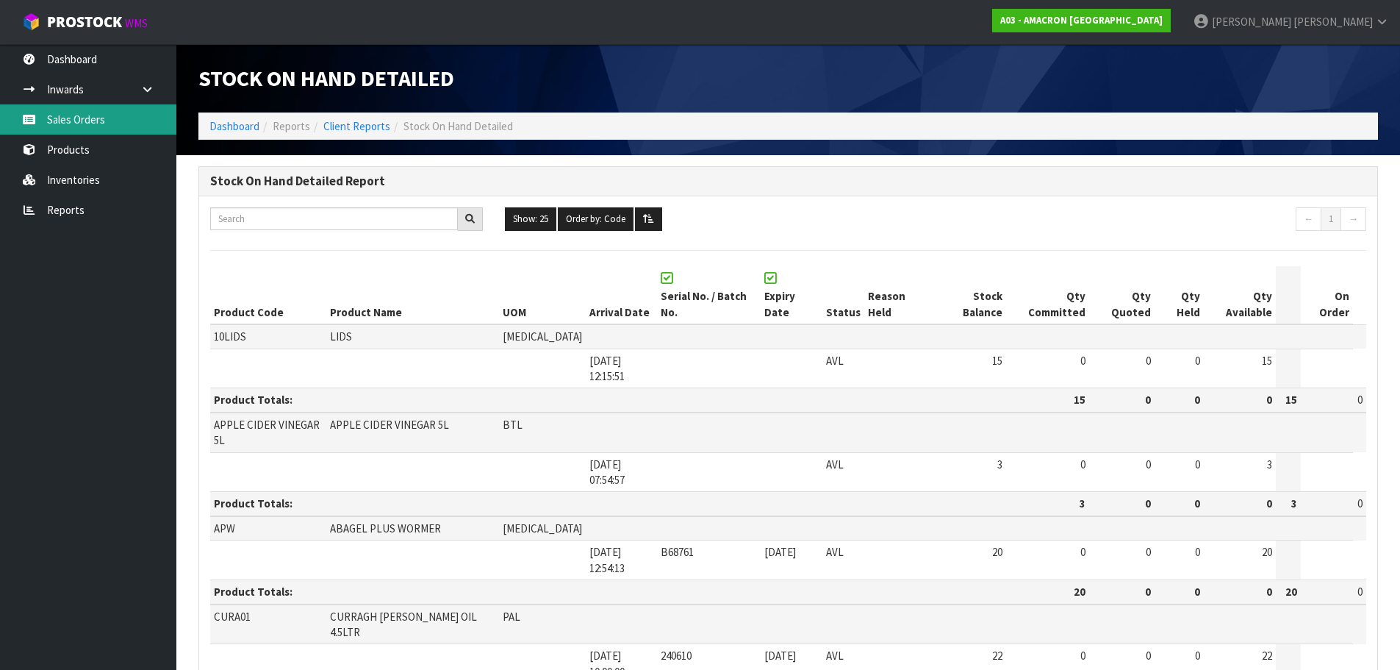
click at [109, 132] on link "Sales Orders" at bounding box center [88, 119] width 176 height 30
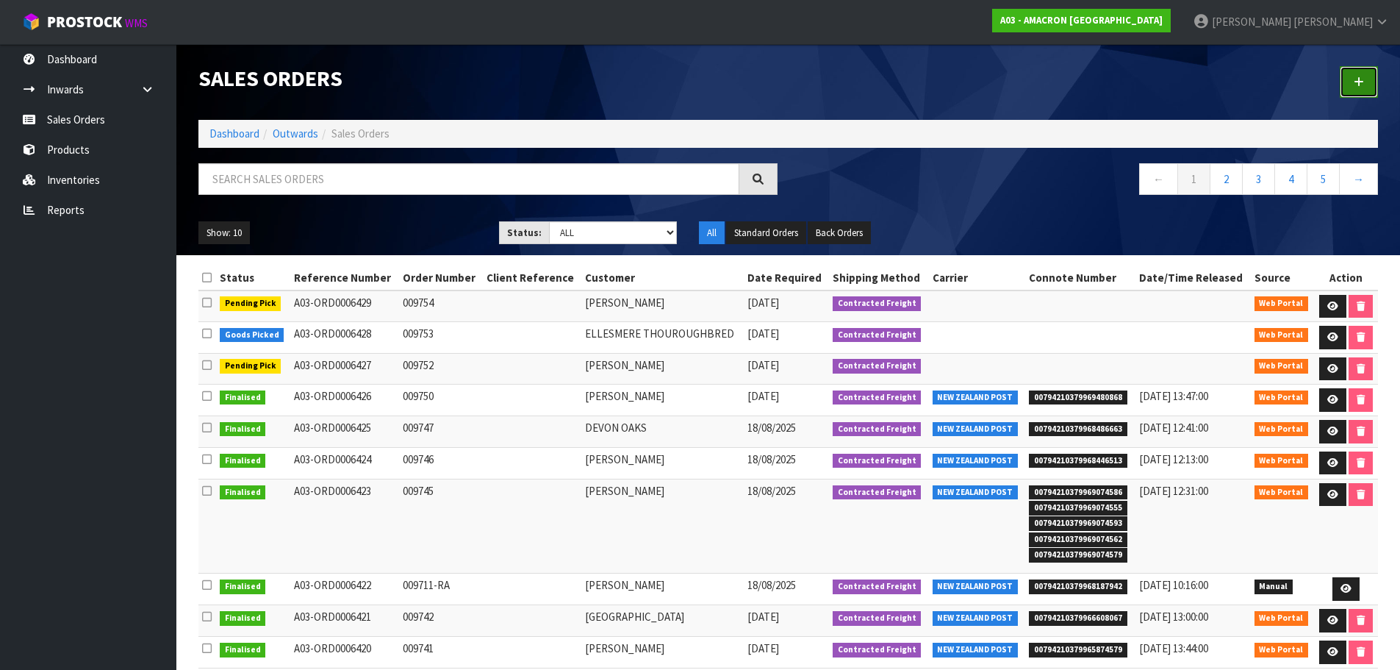
click at [1357, 77] on icon at bounding box center [1359, 81] width 10 height 11
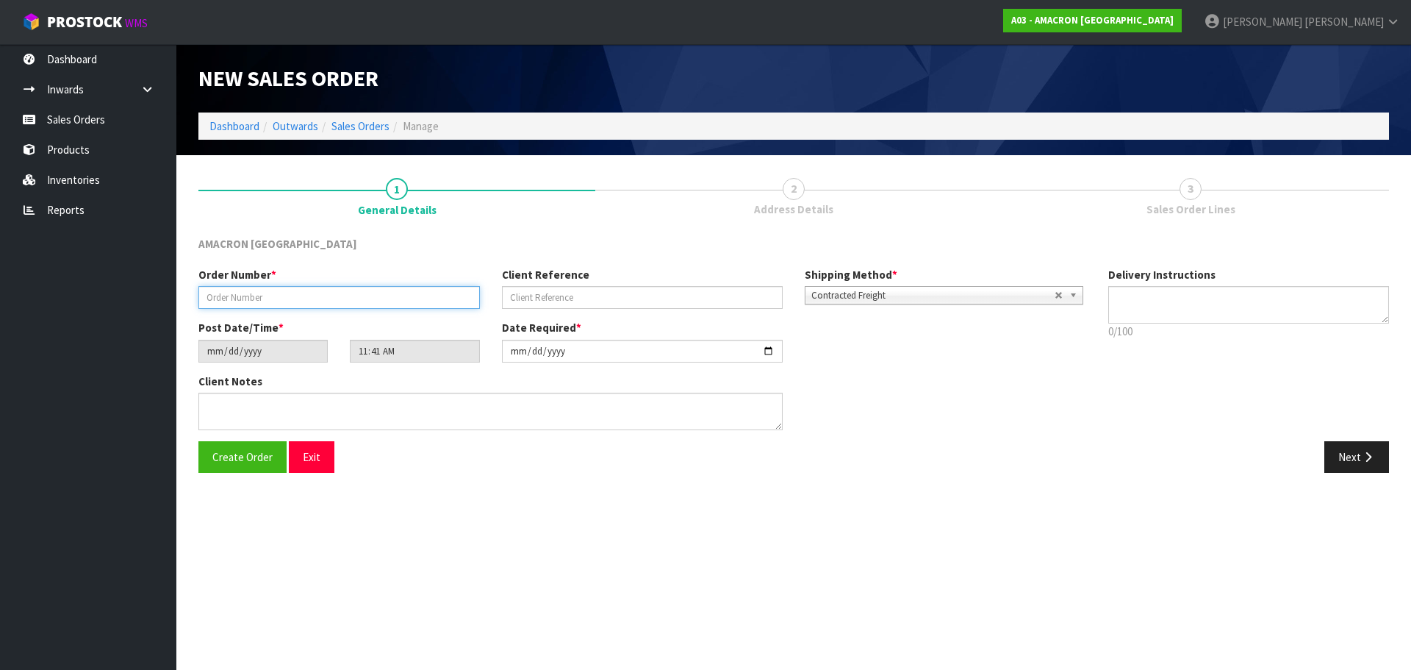
click at [226, 296] on input "text" at bounding box center [339, 297] width 282 height 23
type input "009755"
click at [1385, 467] on button "Next" at bounding box center [1357, 457] width 65 height 32
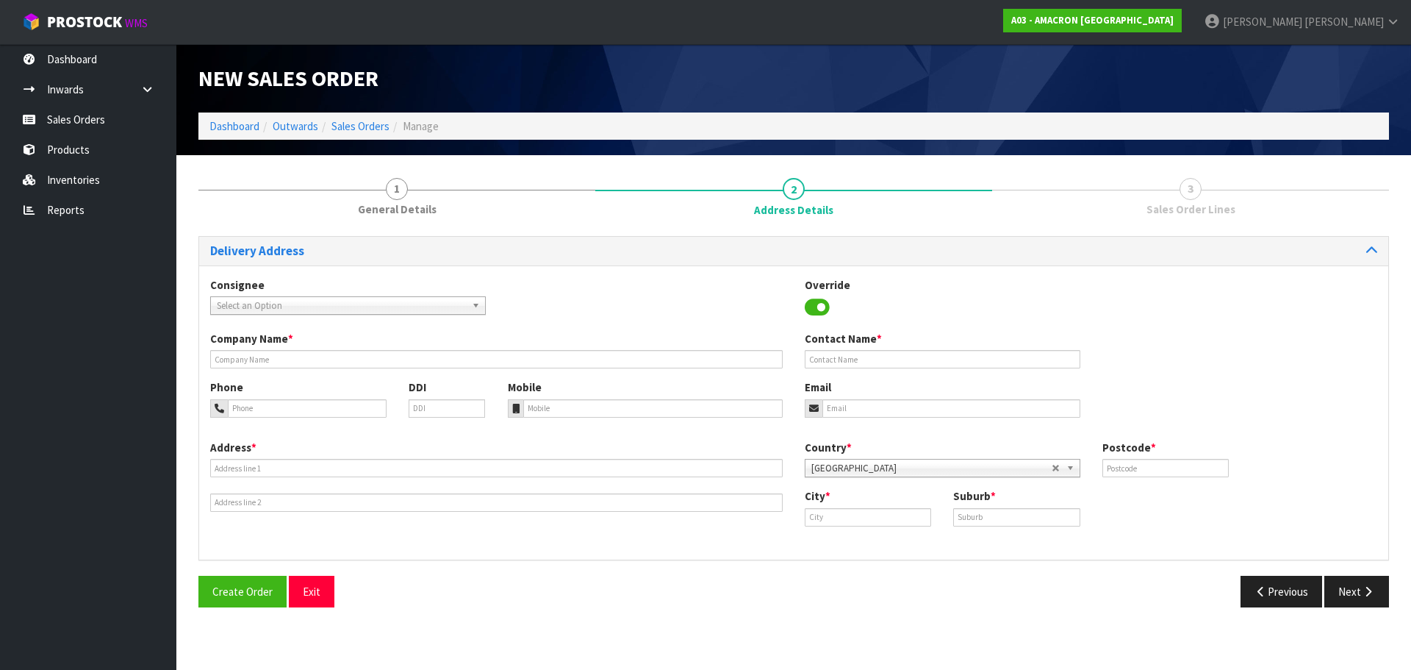
click at [235, 371] on div "Company Name * Contact Name *" at bounding box center [793, 355] width 1189 height 49
click at [241, 367] on input "text" at bounding box center [496, 359] width 573 height 18
click at [266, 364] on input "text" at bounding box center [496, 359] width 573 height 18
paste input "[PERSON_NAME]"
type input "[PERSON_NAME]"
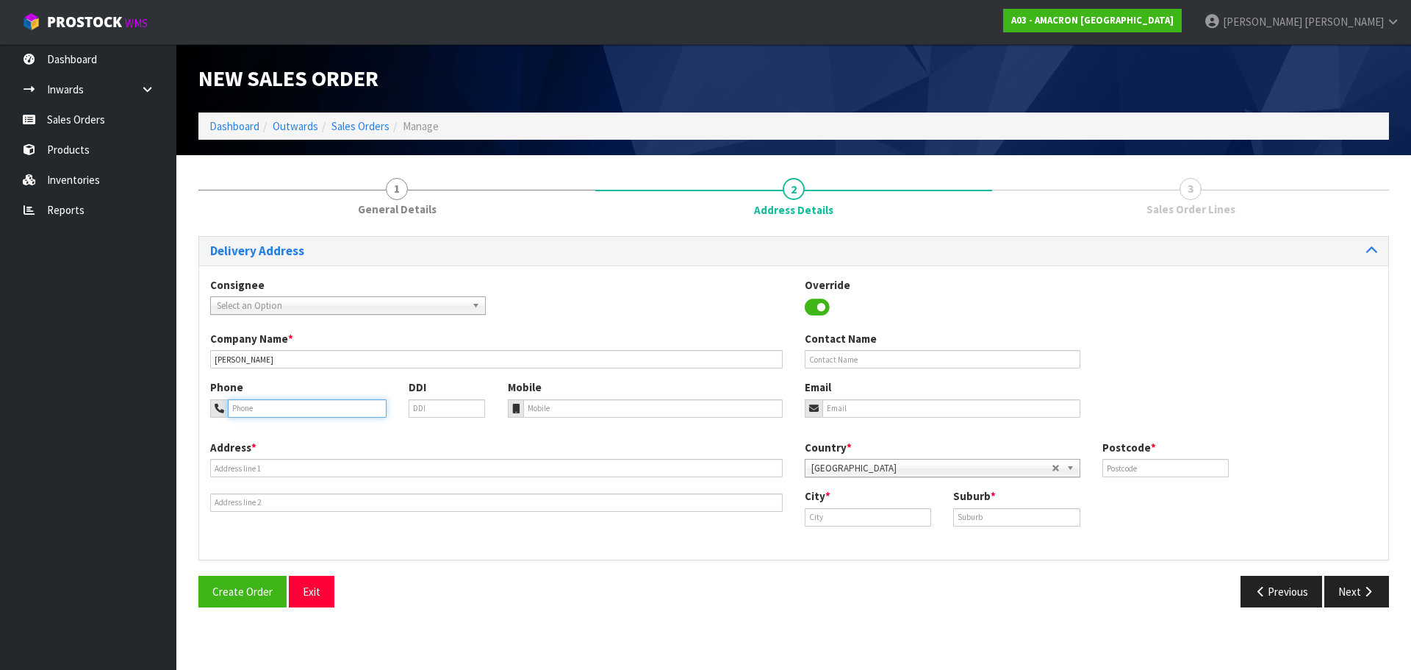
click at [320, 408] on input "tel" at bounding box center [307, 408] width 159 height 18
paste input "+ [PHONE_NUMBER]"
type input "+ [PHONE_NUMBER]"
click at [611, 412] on input "tel" at bounding box center [653, 408] width 260 height 18
paste input "+ [PHONE_NUMBER]"
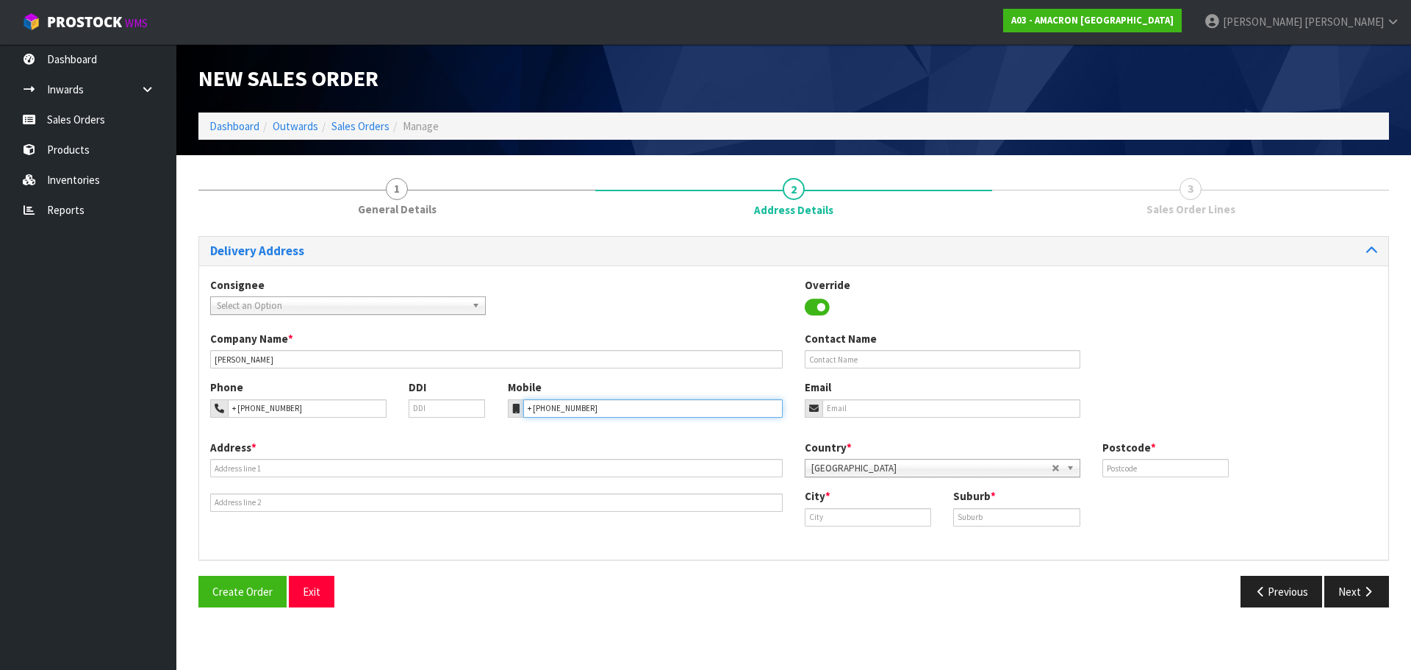
type input "+ [PHONE_NUMBER]"
drag, startPoint x: 343, startPoint y: 471, endPoint x: 384, endPoint y: 477, distance: 42.3
click at [343, 471] on input "text" at bounding box center [496, 468] width 573 height 18
paste input "[STREET_ADDRESS]"
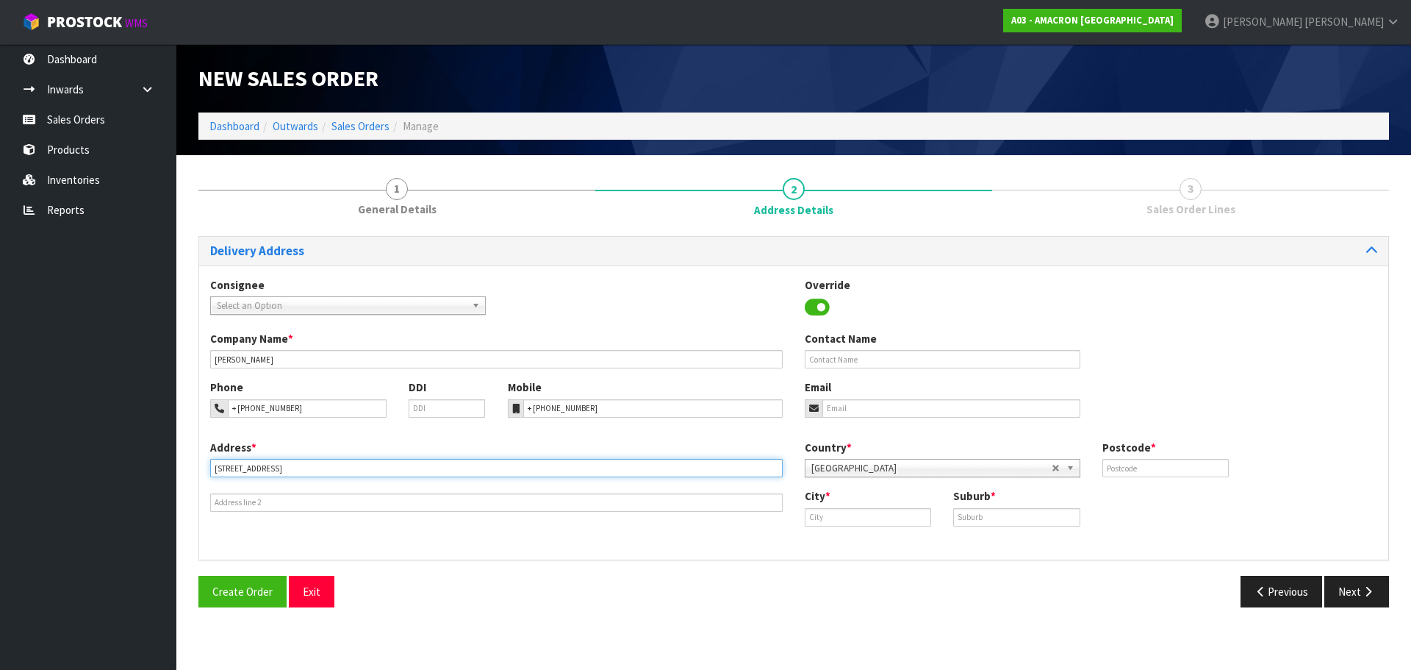
type input "[STREET_ADDRESS]"
click at [843, 529] on div "City * Suburb *" at bounding box center [1091, 512] width 595 height 49
click at [850, 517] on input "text" at bounding box center [868, 517] width 126 height 18
paste input "Wanganui"
type input "Wanganui"
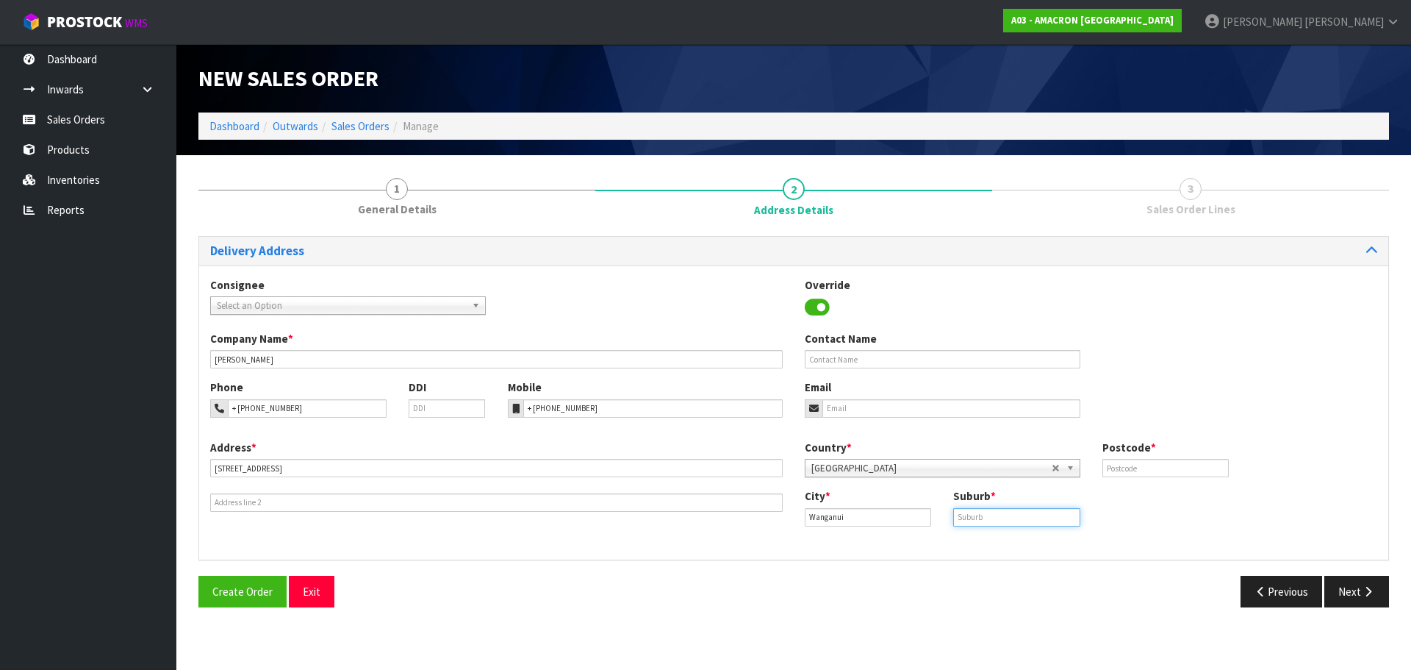
click at [1023, 514] on input "text" at bounding box center [1016, 517] width 126 height 18
paste input "WANGANUI"
type input "WANGANUI"
click at [1183, 474] on input "text" at bounding box center [1166, 468] width 126 height 18
type input "4582"
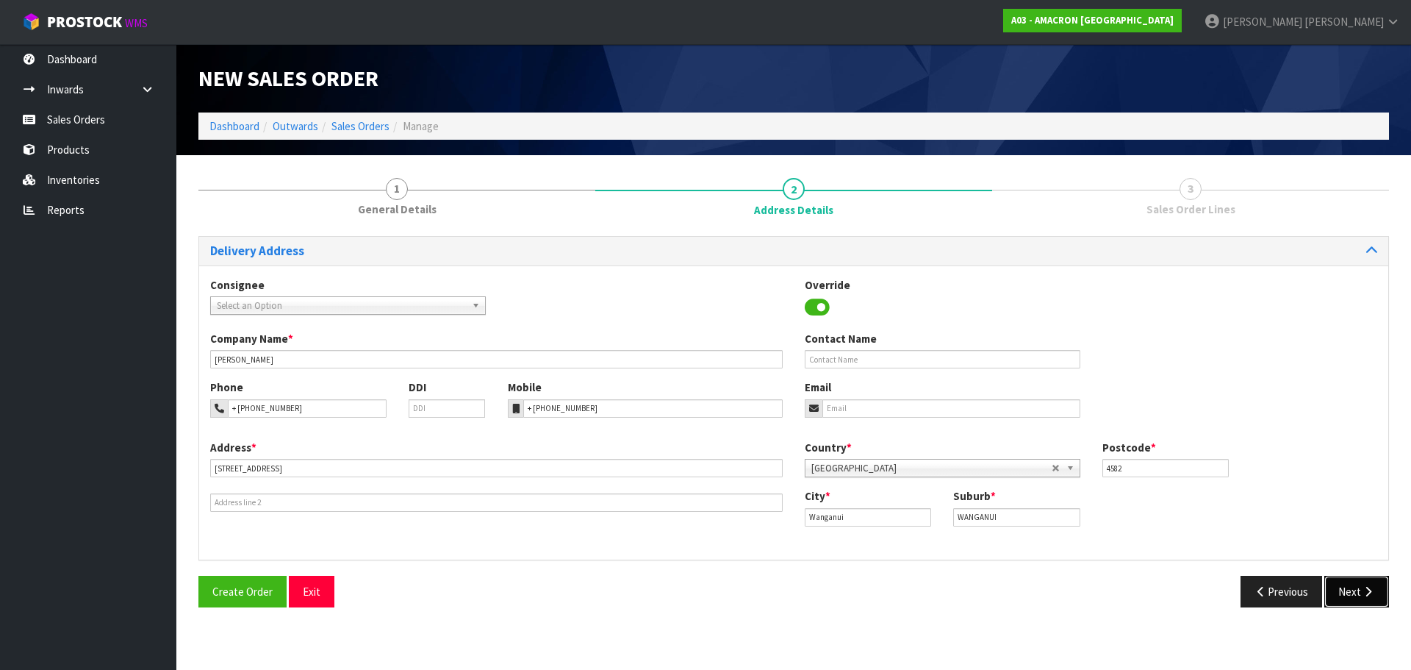
click at [1351, 593] on button "Next" at bounding box center [1357, 592] width 65 height 32
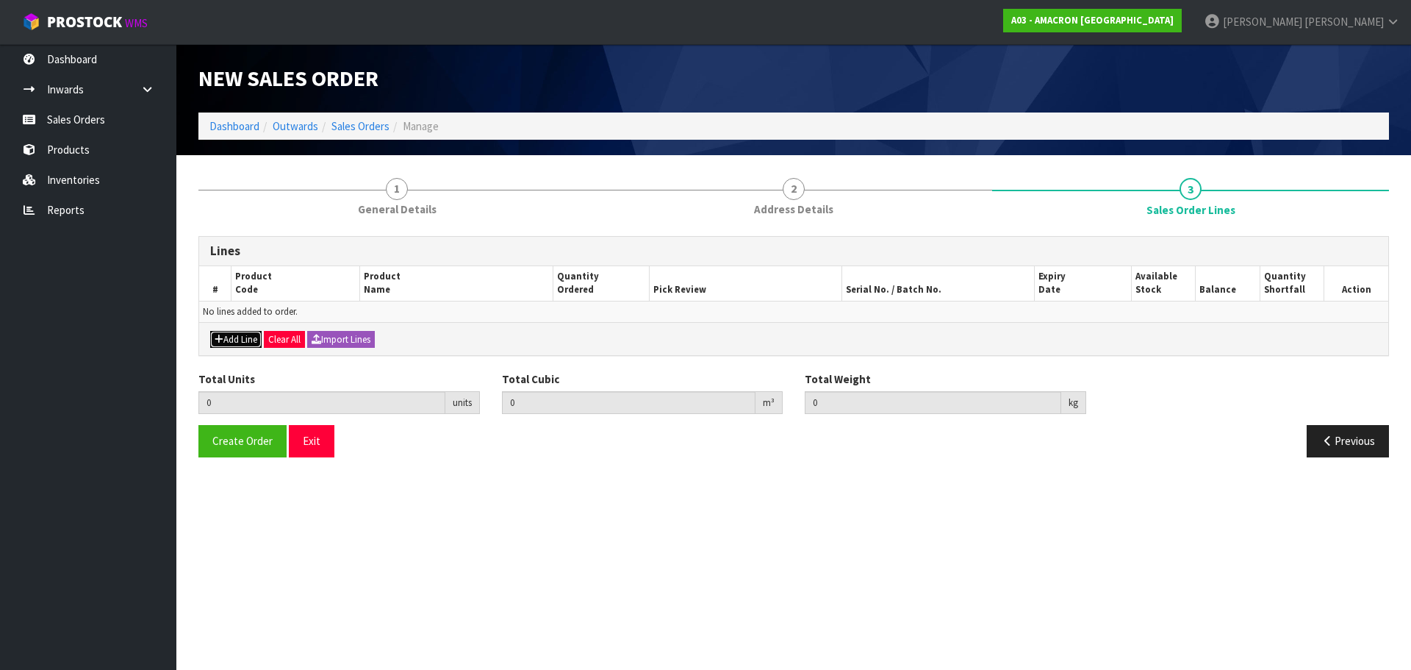
click at [237, 336] on button "Add Line" at bounding box center [235, 340] width 51 height 18
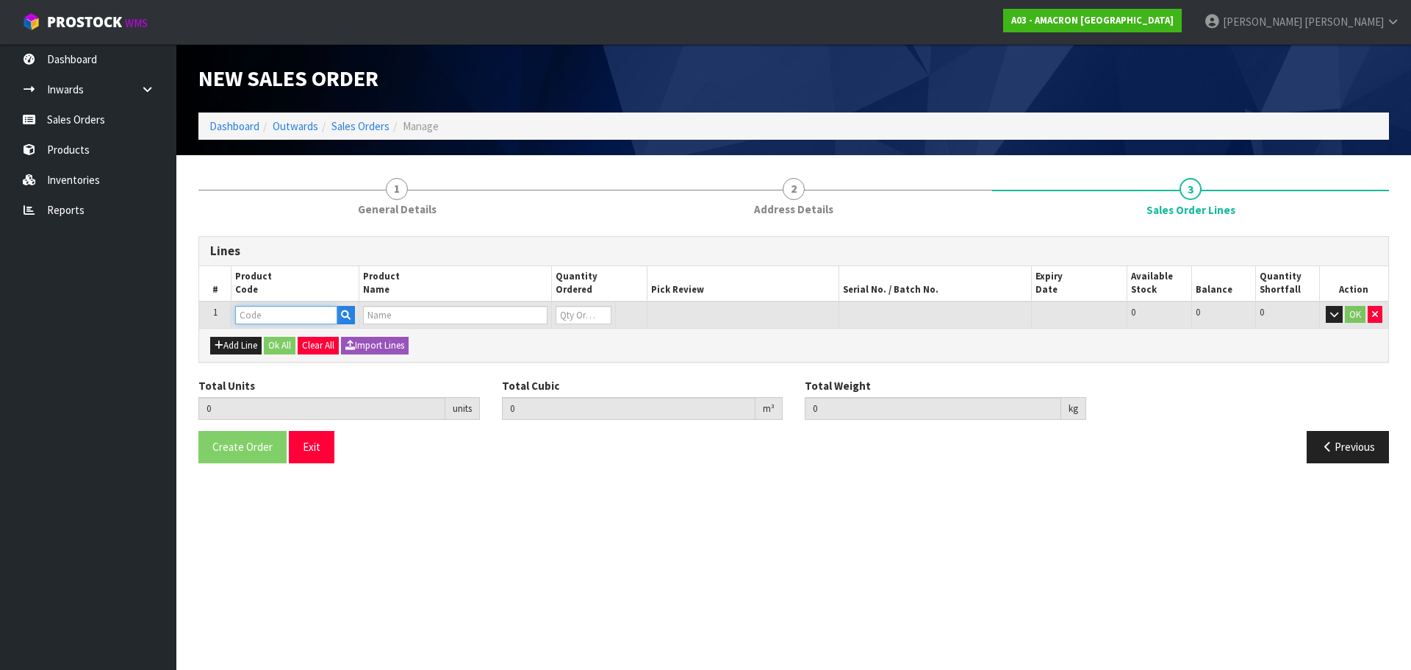
click at [262, 315] on input "text" at bounding box center [286, 315] width 102 height 18
type input "AP"
click at [293, 359] on link "AP W" at bounding box center [310, 360] width 149 height 20
type input "APW"
type input "0.000000"
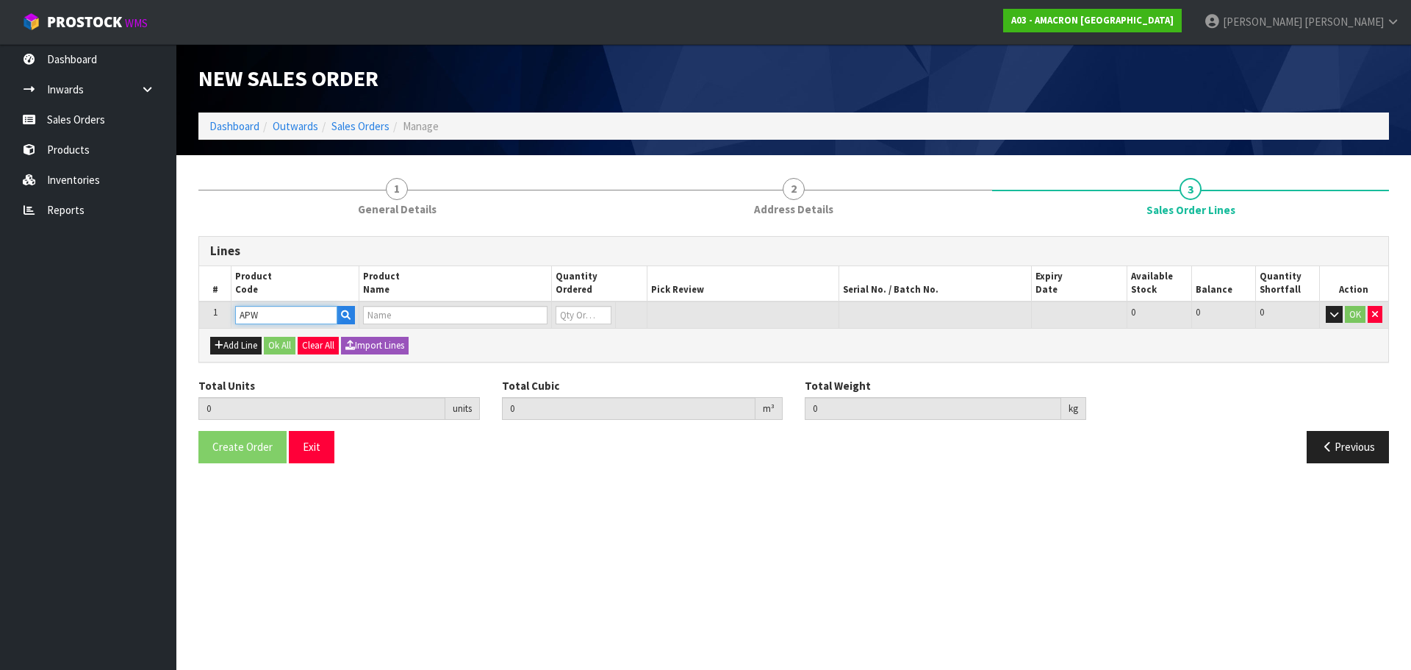
type input "0.000"
type input "ABAGEL PLUS WORMER"
type input "0"
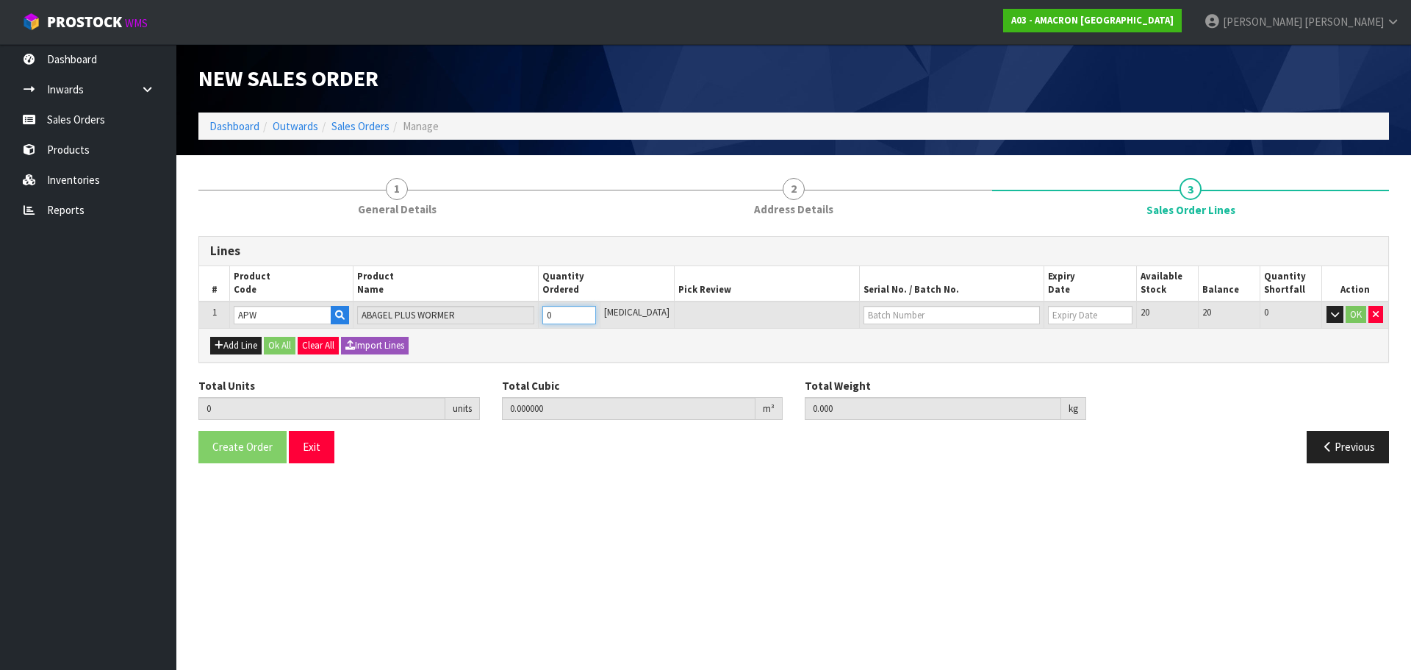
click at [581, 313] on input "0" at bounding box center [570, 315] width 54 height 18
type input "0"
type input "2"
type input "0.0006"
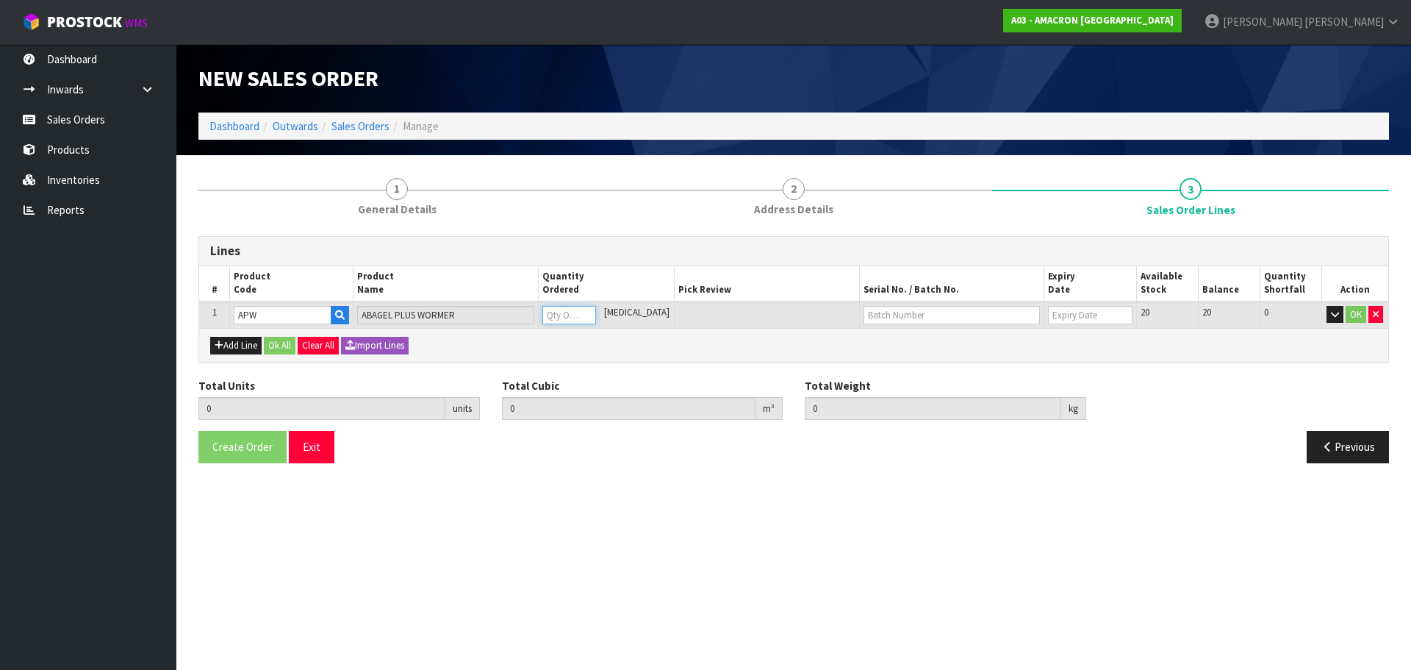
type input "0.12"
type input "2"
type input "20"
type input "0.007979"
type input "1.62"
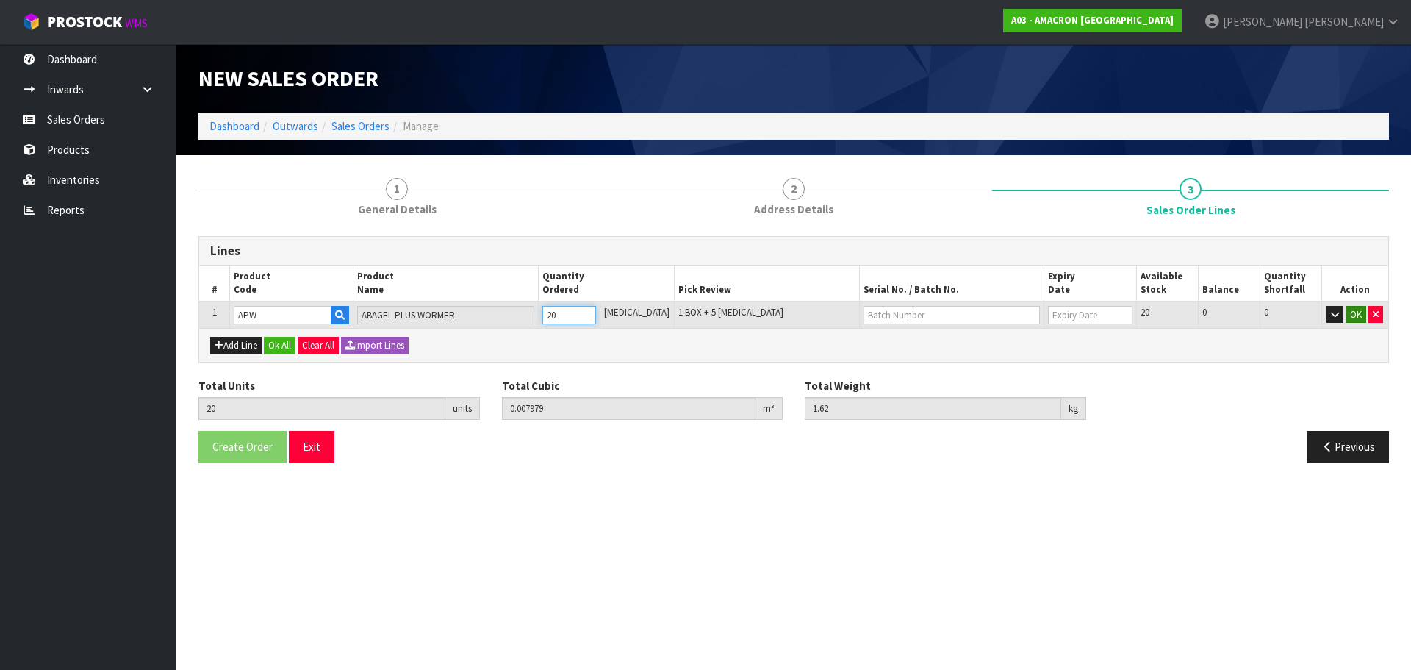
type input "20"
click at [1351, 316] on button "OK" at bounding box center [1356, 315] width 21 height 18
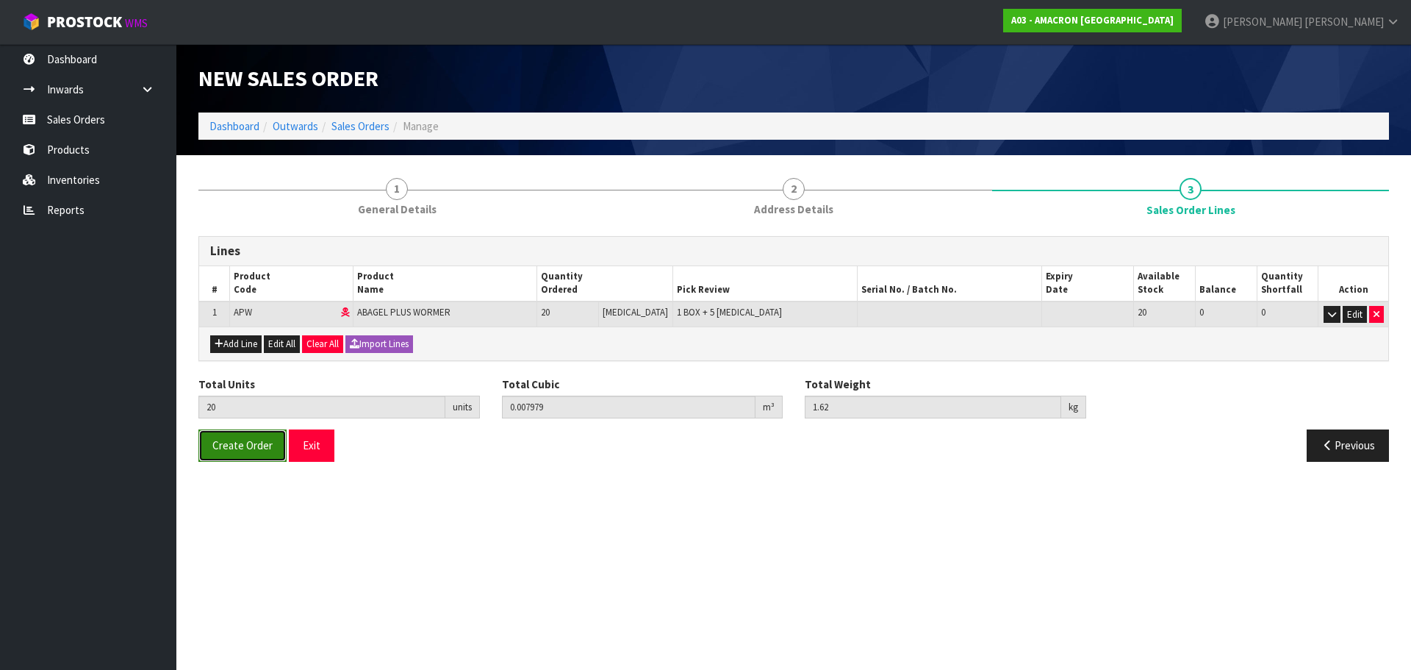
click at [250, 437] on button "Create Order" at bounding box center [242, 445] width 88 height 32
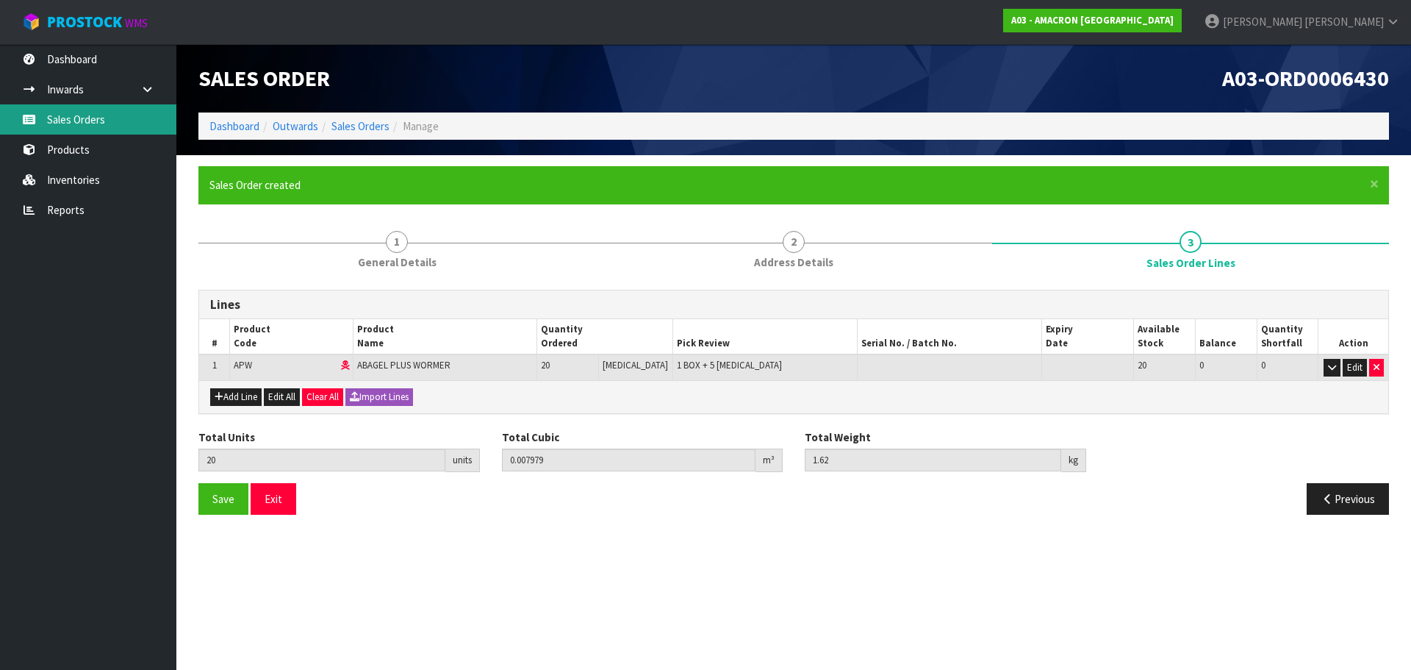
drag, startPoint x: 79, startPoint y: 117, endPoint x: 105, endPoint y: 7, distance: 113.4
click at [79, 117] on link "Sales Orders" at bounding box center [88, 119] width 176 height 30
